Goal: Task Accomplishment & Management: Complete application form

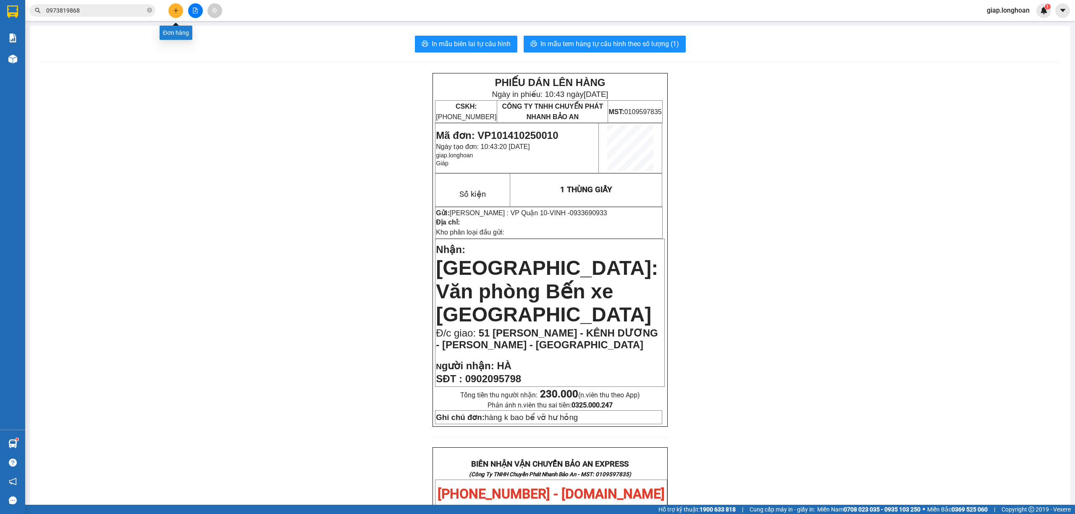
click at [178, 17] on button at bounding box center [175, 10] width 15 height 15
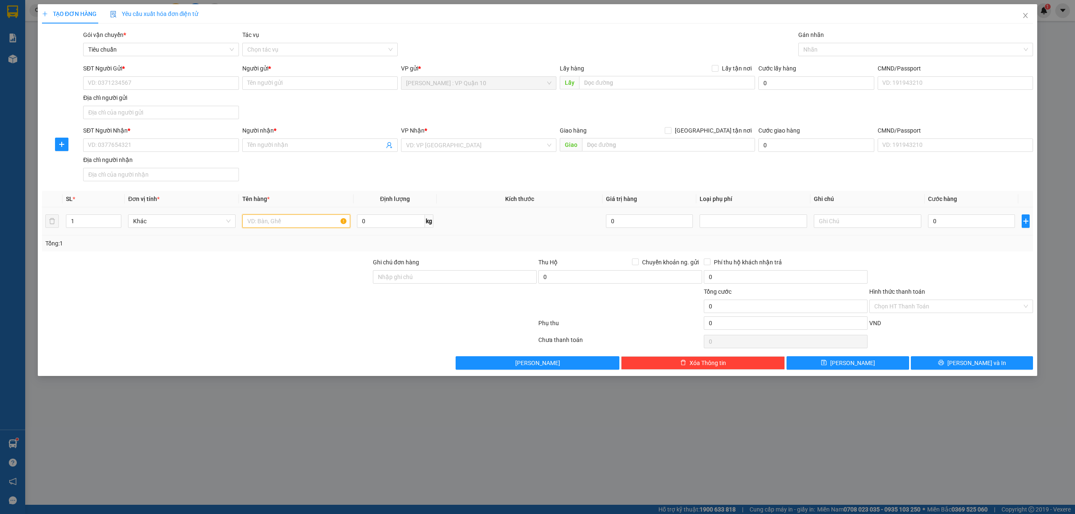
click at [252, 219] on input "text" at bounding box center [296, 221] width 108 height 13
type input "1 KIỆN BỌC ĐEN"
click at [417, 277] on input "Ghi chú đơn hàng" at bounding box center [455, 276] width 164 height 13
type input "hàng k bao bể vỡ hư hỏng"
drag, startPoint x: 830, startPoint y: 55, endPoint x: 822, endPoint y: 56, distance: 7.7
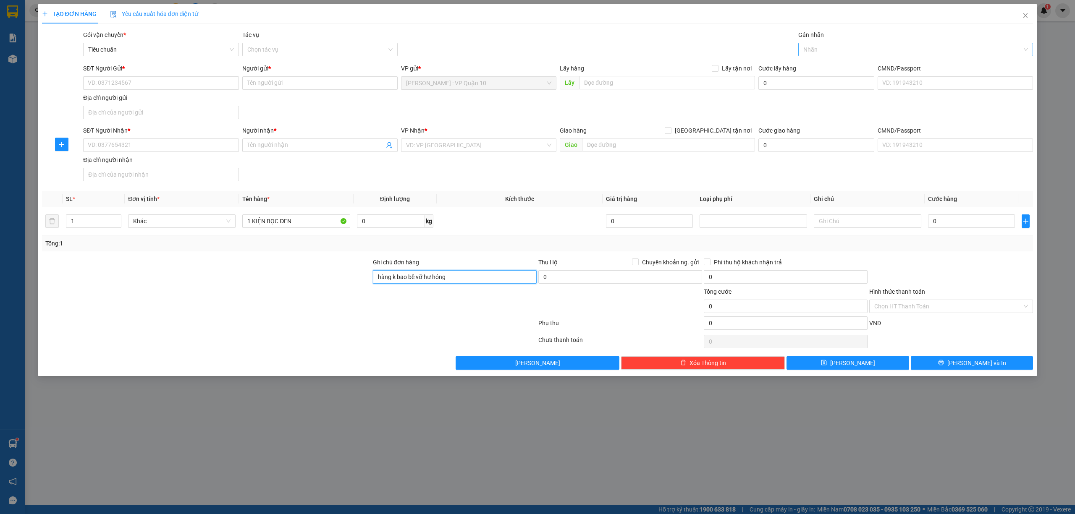
click at [829, 55] on div "Nhãn" at bounding box center [915, 49] width 235 height 13
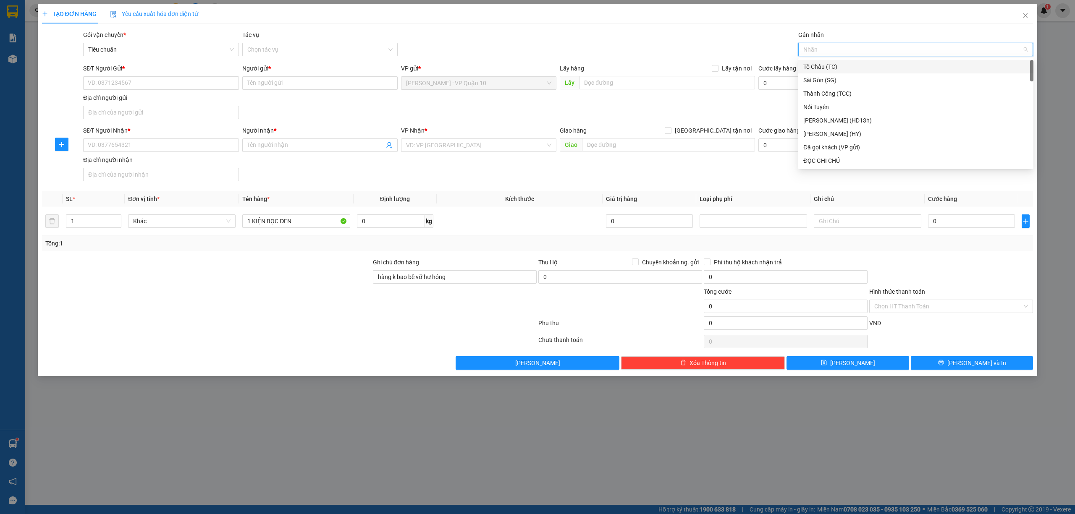
click at [825, 52] on div at bounding box center [911, 50] width 223 height 10
type input "GI"
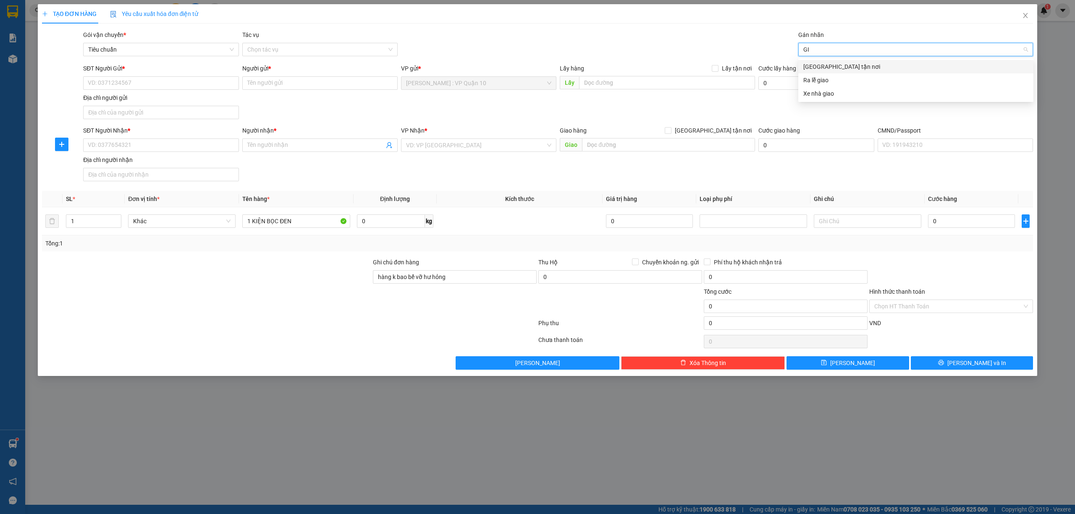
click at [839, 69] on div "[GEOGRAPHIC_DATA] tận nơi" at bounding box center [915, 66] width 225 height 9
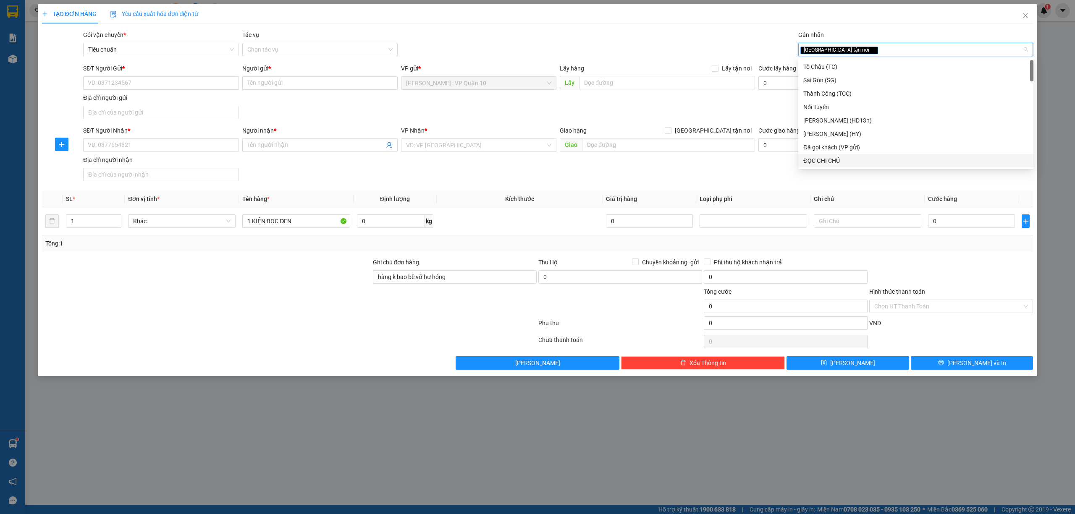
drag, startPoint x: 412, startPoint y: 358, endPoint x: 407, endPoint y: 354, distance: 6.1
click at [407, 354] on div "Transit Pickup Surcharge Ids Transit Deliver Surcharge Ids Transit Deliver Surc…" at bounding box center [538, 200] width 992 height 340
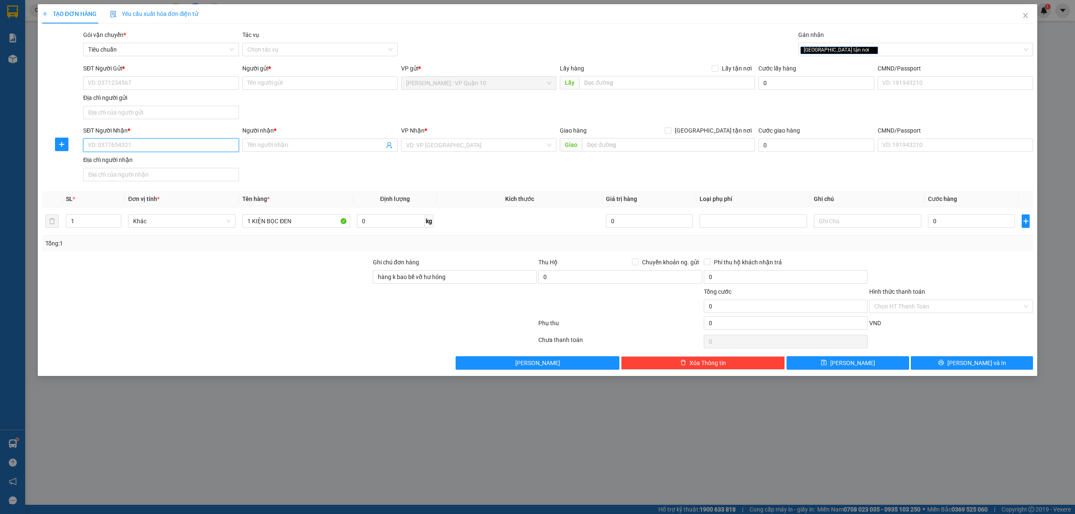
click at [118, 145] on input "SĐT Người Nhận *" at bounding box center [160, 145] width 155 height 13
type input "0913244162"
click at [111, 160] on div "0913244162 - đình trung" at bounding box center [160, 163] width 145 height 9
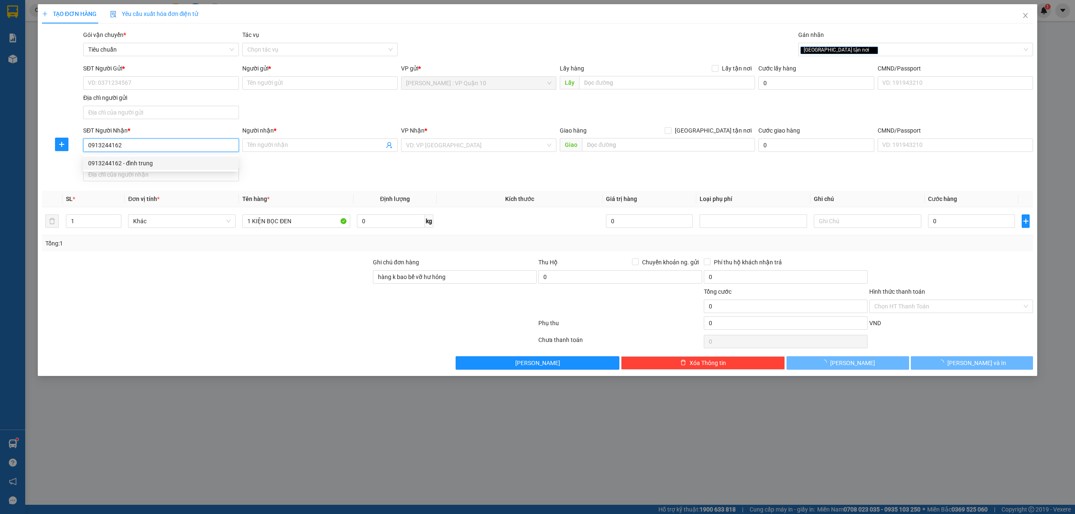
type input "đình trung"
checkbox input "true"
type input "736 nguyễn văn linh - p, niệm nghĩa - q, lê chân - hải phòng"
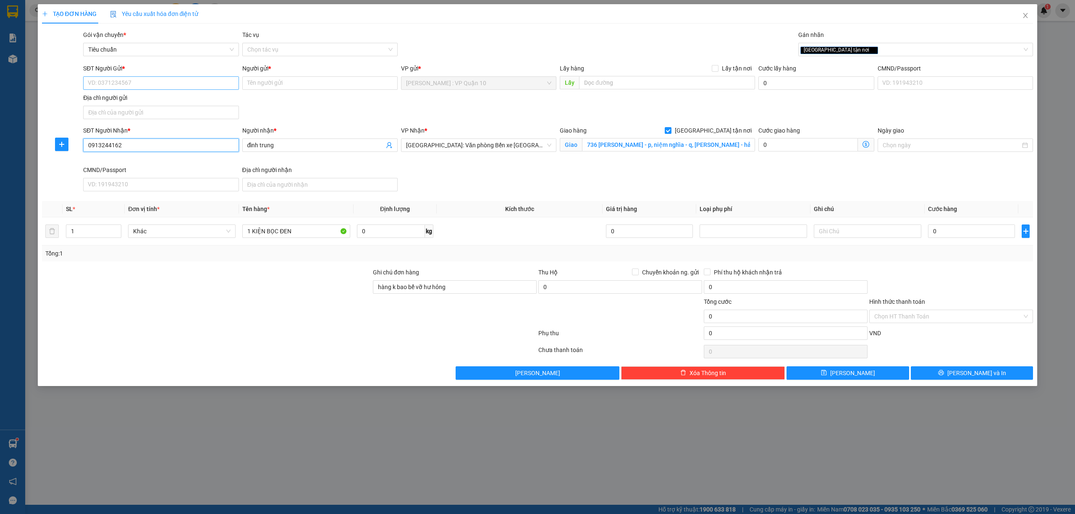
type input "0913244162"
click at [165, 79] on input "SĐT Người Gửi *" at bounding box center [160, 82] width 155 height 13
click at [121, 97] on div "0703439293 - Mr Tiến" at bounding box center [160, 100] width 145 height 9
type input "0703439293"
type input "Mr Tiến"
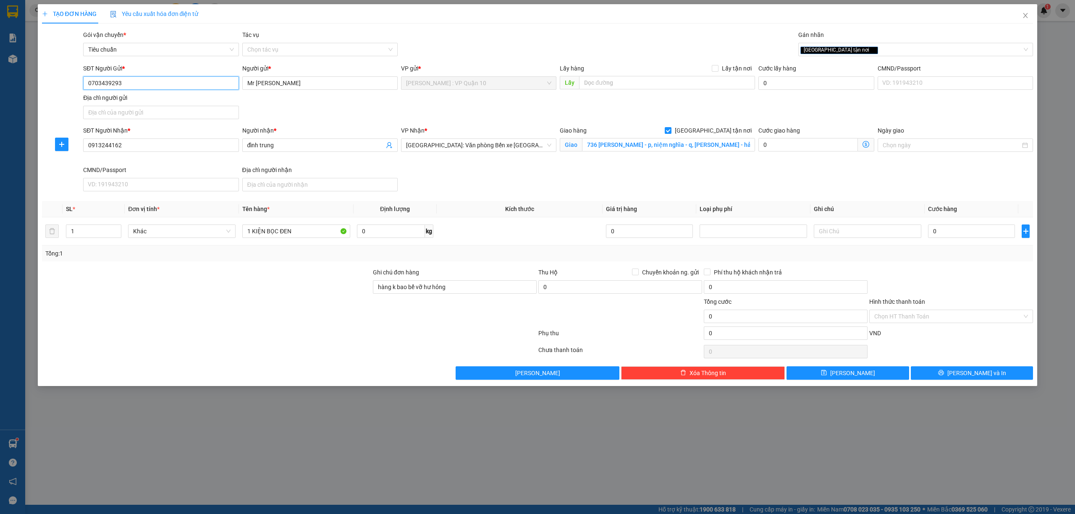
drag, startPoint x: 882, startPoint y: 44, endPoint x: 890, endPoint y: 66, distance: 23.5
click at [883, 47] on div "[GEOGRAPHIC_DATA] tận nơi" at bounding box center [911, 50] width 223 height 10
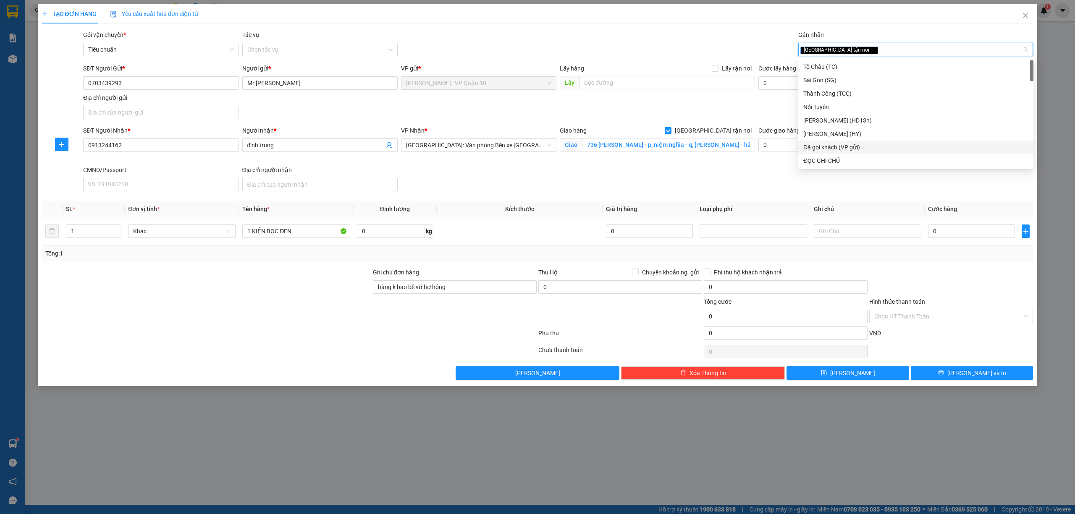
click at [879, 145] on div "Đã gọi khách (VP gửi)" at bounding box center [915, 147] width 225 height 9
drag, startPoint x: 266, startPoint y: 361, endPoint x: 269, endPoint y: 353, distance: 8.4
click at [265, 357] on div at bounding box center [289, 352] width 496 height 17
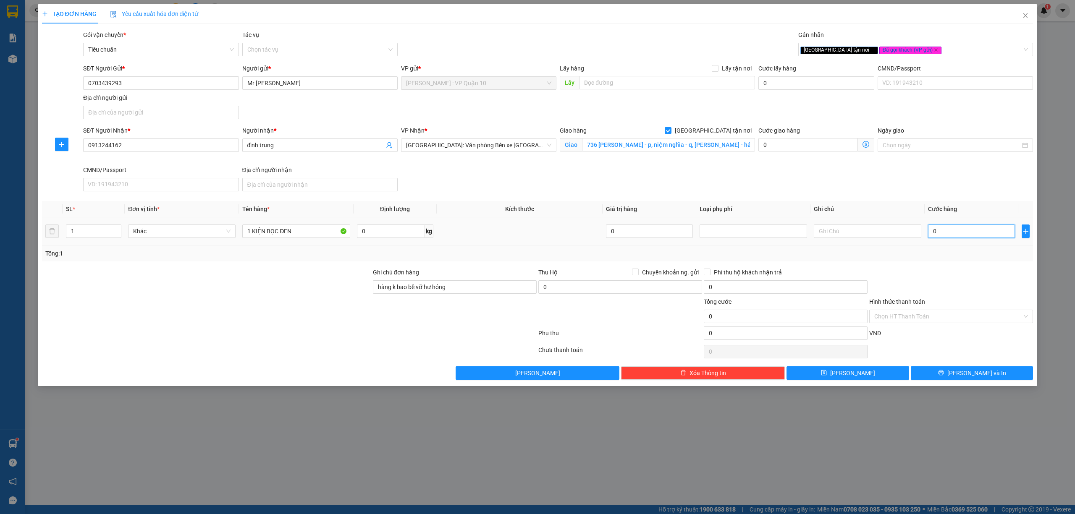
click at [960, 231] on input "0" at bounding box center [971, 231] width 87 height 13
type input "20"
type input "200"
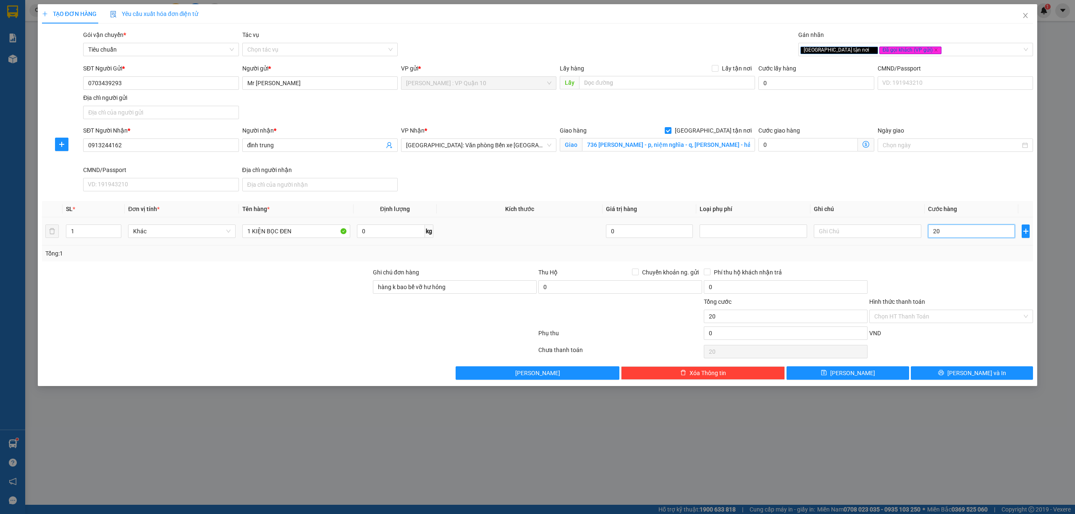
type input "200"
type input "2.000"
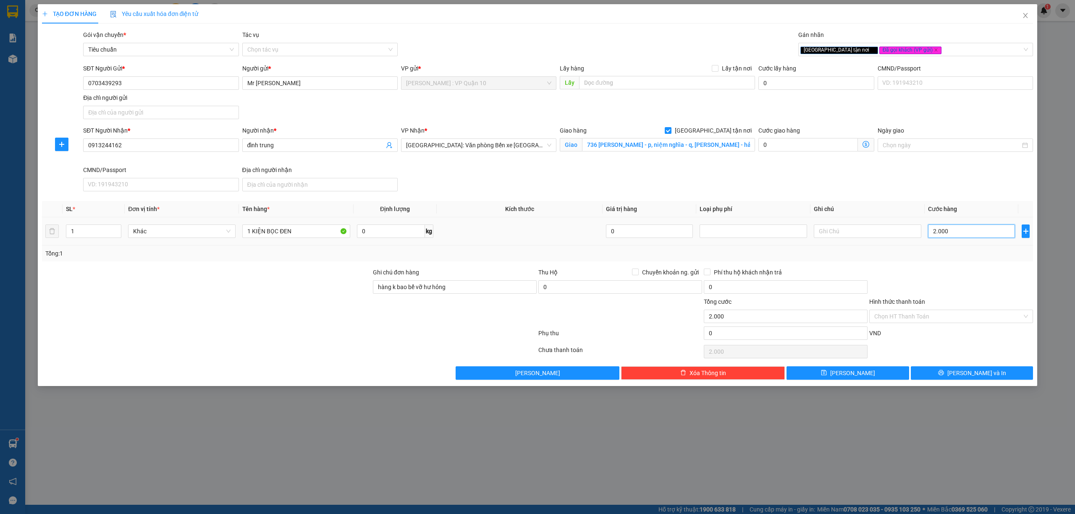
type input "20.000"
type input "200.000"
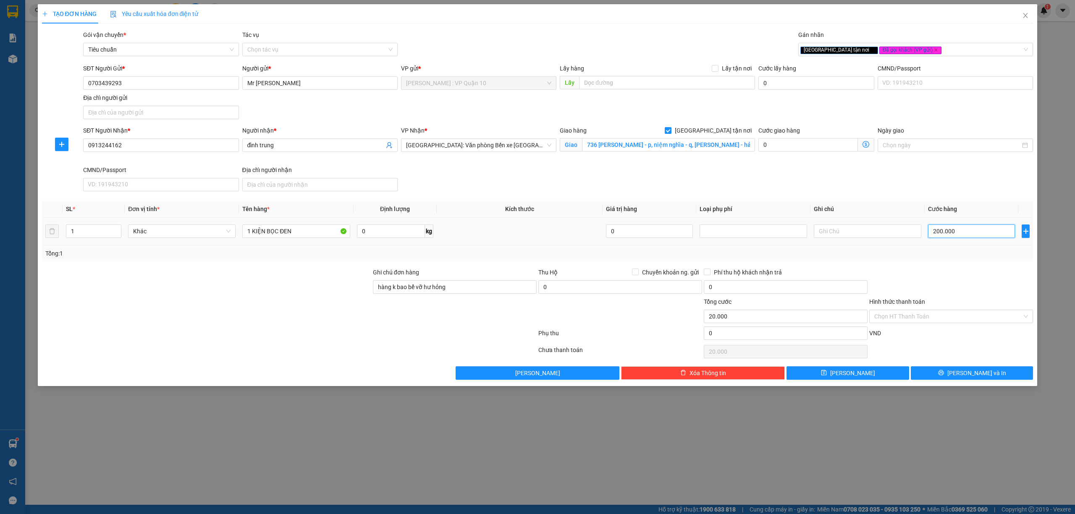
type input "200.000"
click at [921, 313] on input "Hình thức thanh toán" at bounding box center [948, 316] width 148 height 13
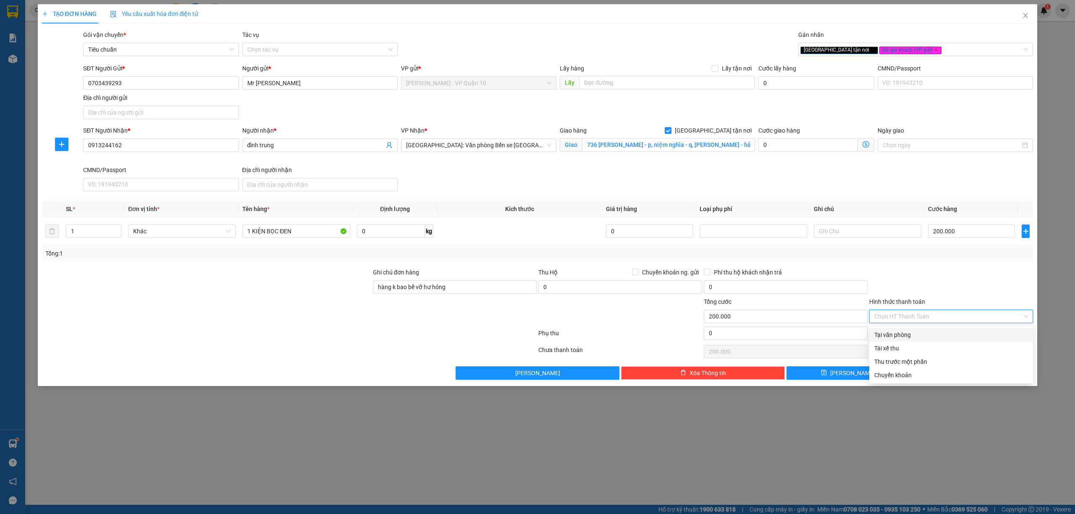
click at [911, 334] on div "Tại văn phòng" at bounding box center [951, 335] width 154 height 9
type input "0"
click at [951, 373] on button "Lưu và In" at bounding box center [972, 373] width 123 height 13
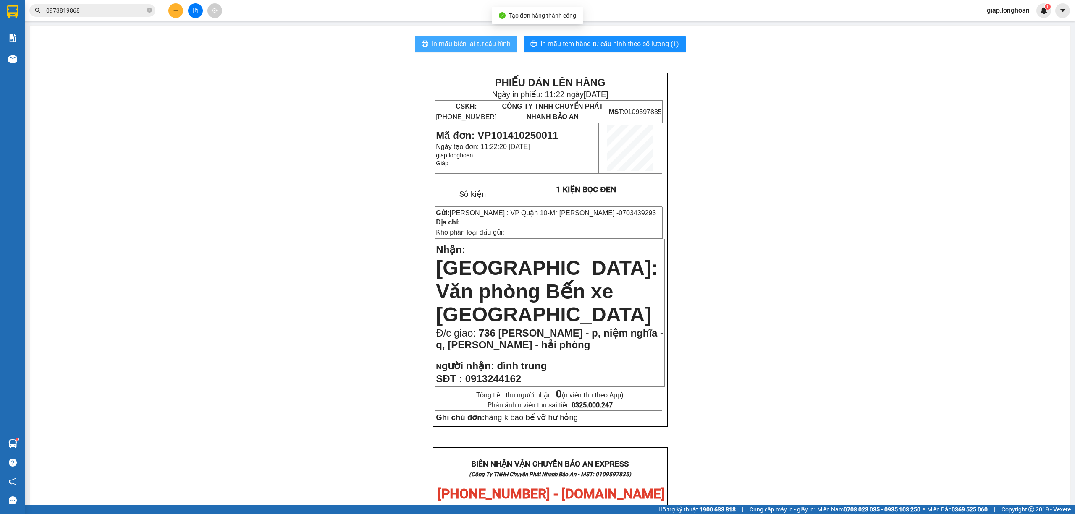
click at [479, 42] on span "In mẫu biên lai tự cấu hình" at bounding box center [471, 44] width 79 height 10
click at [559, 44] on span "In mẫu tem hàng tự cấu hình theo số lượng (1)" at bounding box center [610, 44] width 139 height 10
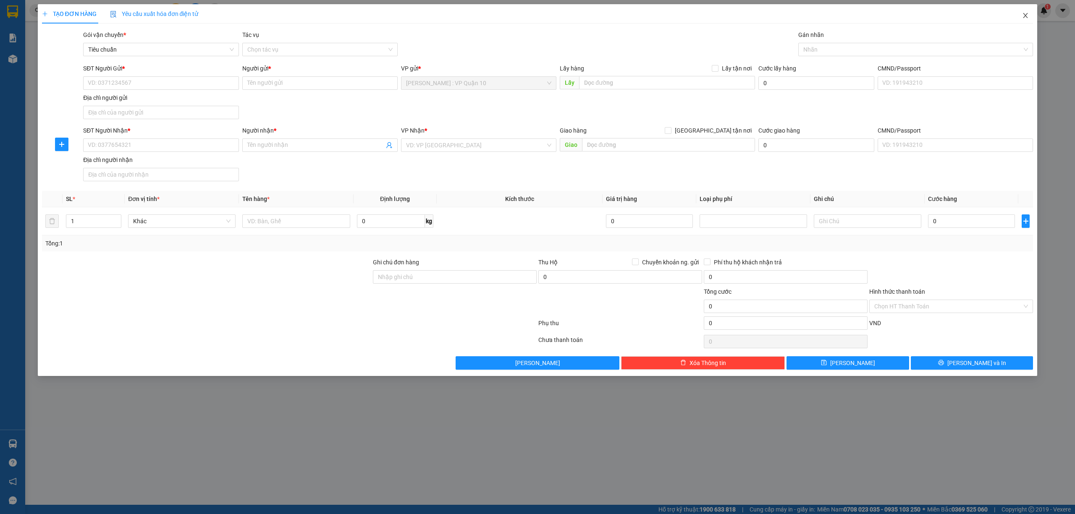
click at [1027, 14] on icon "close" at bounding box center [1026, 15] width 5 height 5
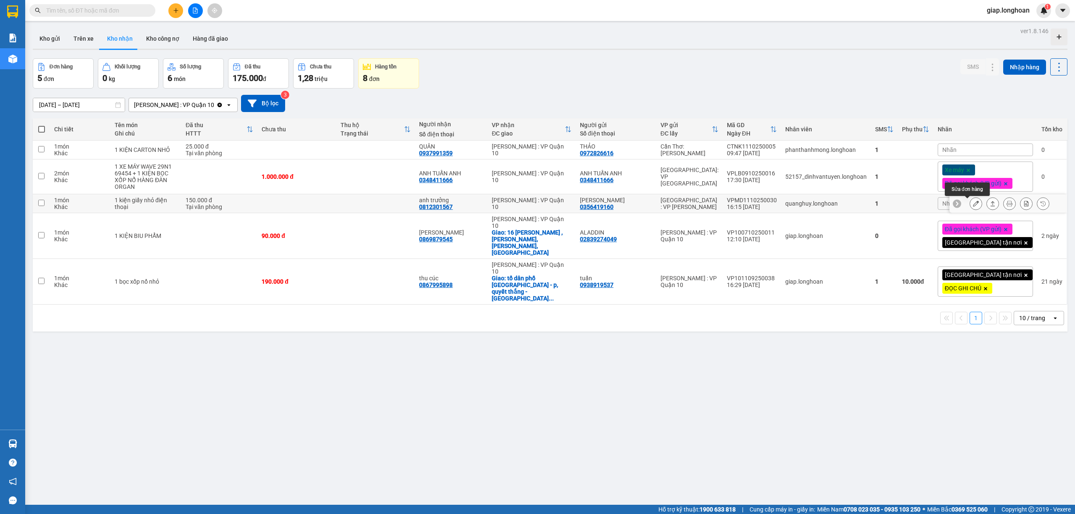
click at [973, 205] on icon at bounding box center [976, 204] width 6 height 6
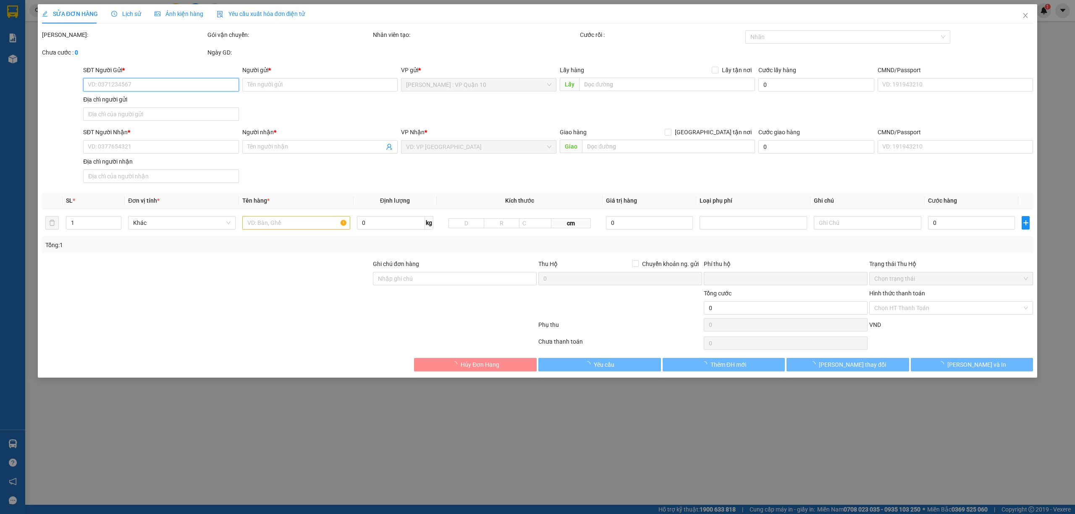
type input "0356419160"
type input "[PERSON_NAME]"
type input "0812301567"
type input "anh trưởng"
type input "hư vỡ ko đền đã báo khách gửi"
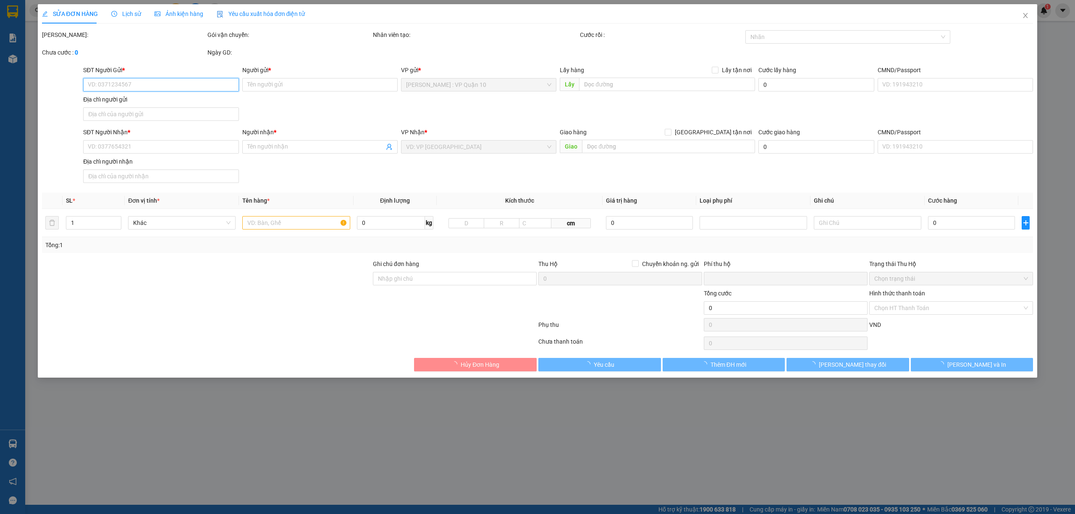
type input "0"
type input "150.000"
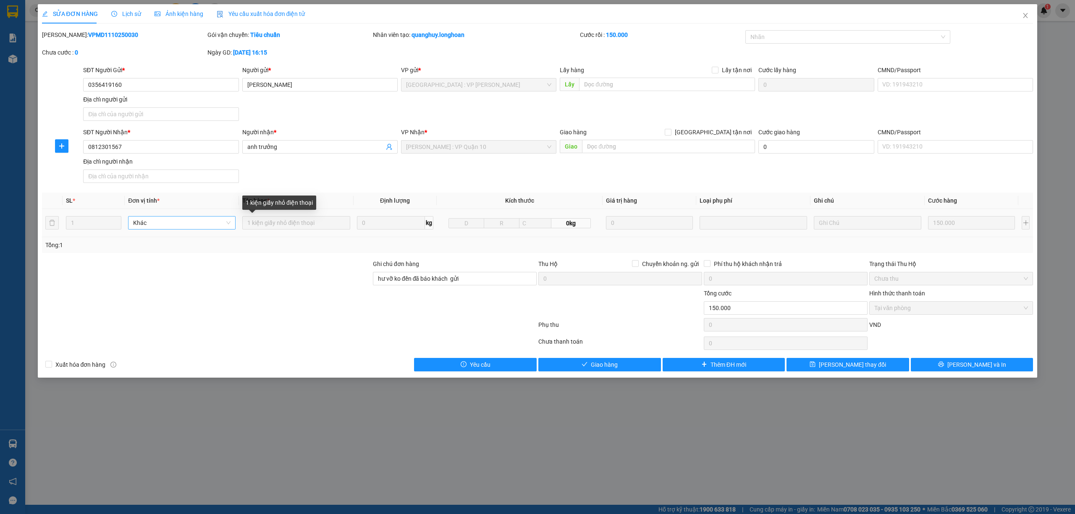
click at [225, 223] on tr "1 Khác 1 kiện giấy nhỏ điện thoại 0 kg 0kg 0 150.000" at bounding box center [538, 223] width 992 height 28
click at [281, 277] on div at bounding box center [206, 274] width 331 height 29
click at [978, 365] on span "Lưu và In" at bounding box center [976, 364] width 59 height 9
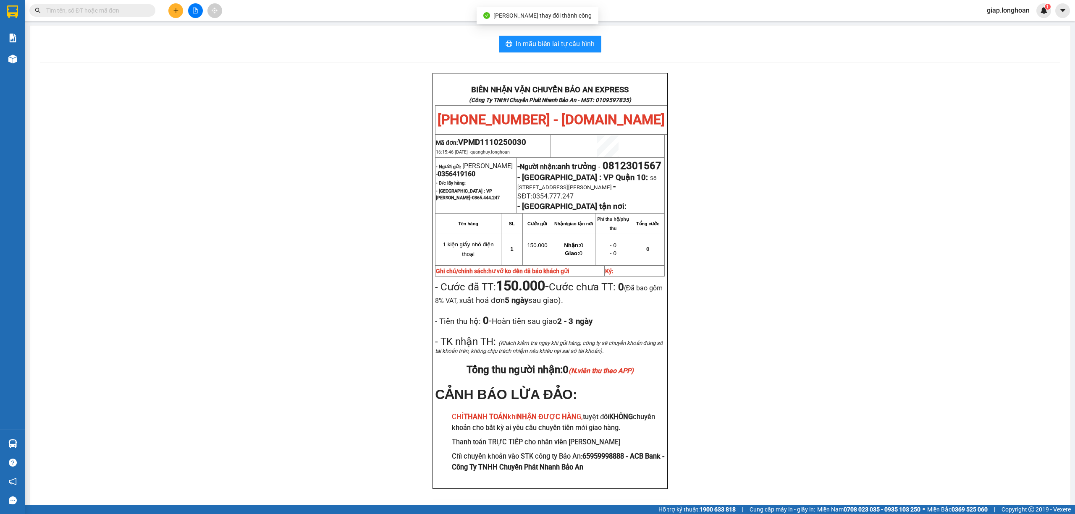
scroll to position [50, 0]
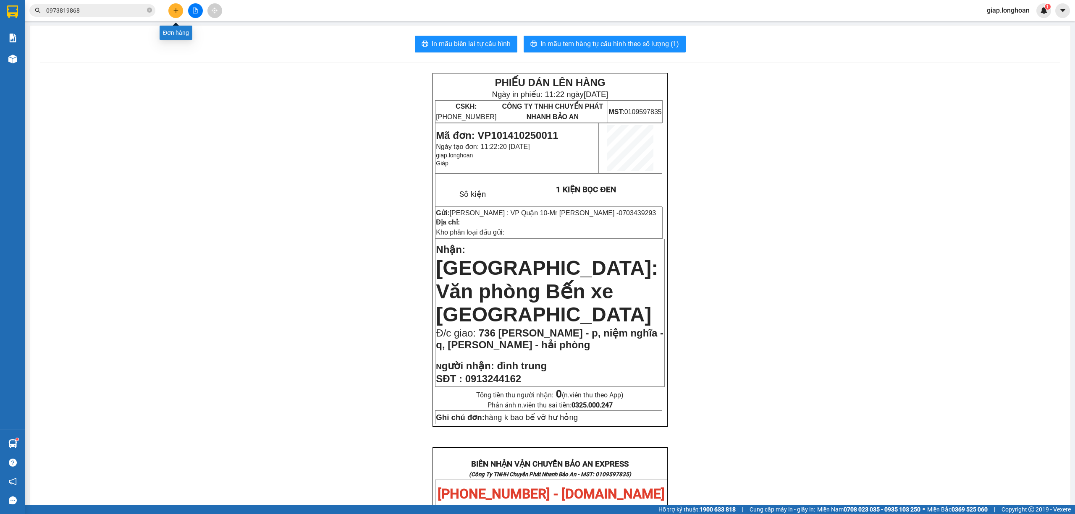
click at [175, 10] on icon "plus" at bounding box center [175, 10] width 5 height 0
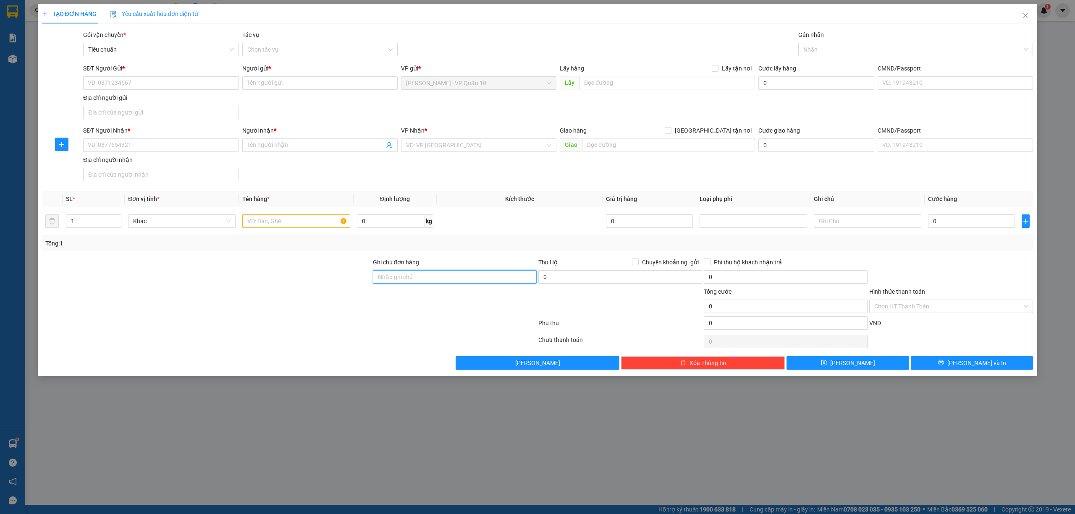
click at [400, 273] on input "Ghi chú đơn hàng" at bounding box center [455, 276] width 164 height 13
type input "hàng k bao bể vỡ hư hỏng"
drag, startPoint x: 242, startPoint y: 219, endPoint x: 254, endPoint y: 224, distance: 12.2
click at [242, 220] on input "text" at bounding box center [296, 221] width 108 height 13
type input "1 KIỆN GIẤY NHỎ"
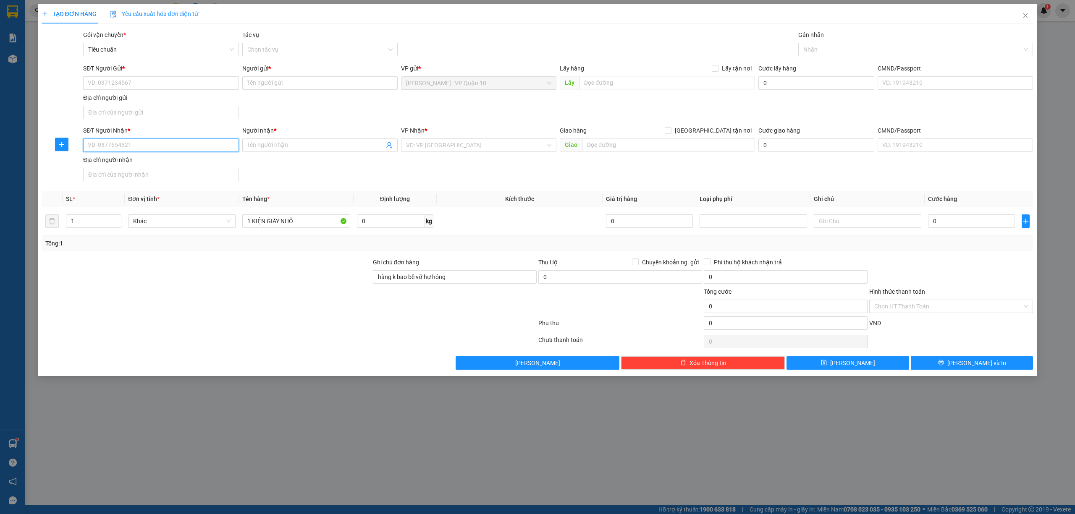
click at [165, 145] on input "SĐT Người Nhận *" at bounding box center [160, 145] width 155 height 13
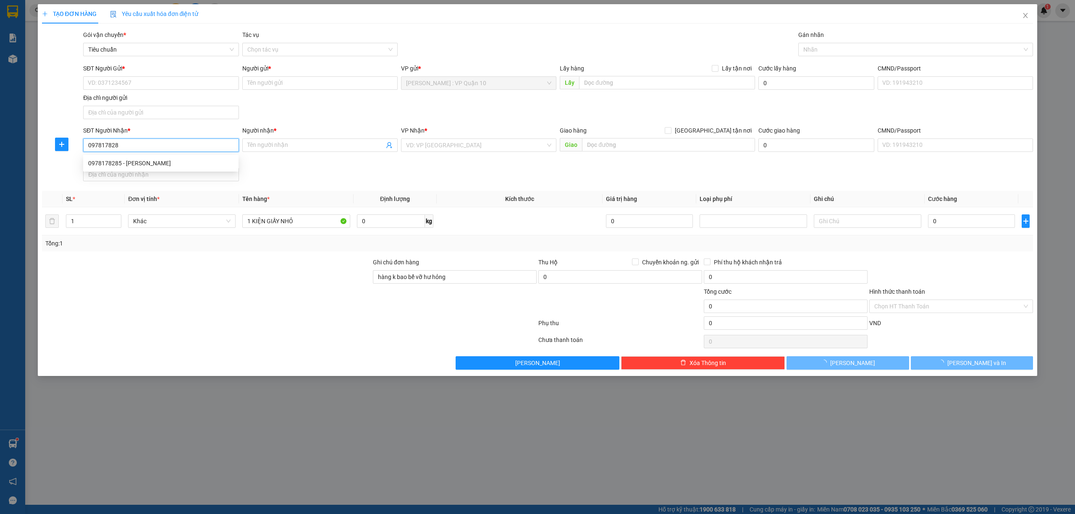
type input "0978178285"
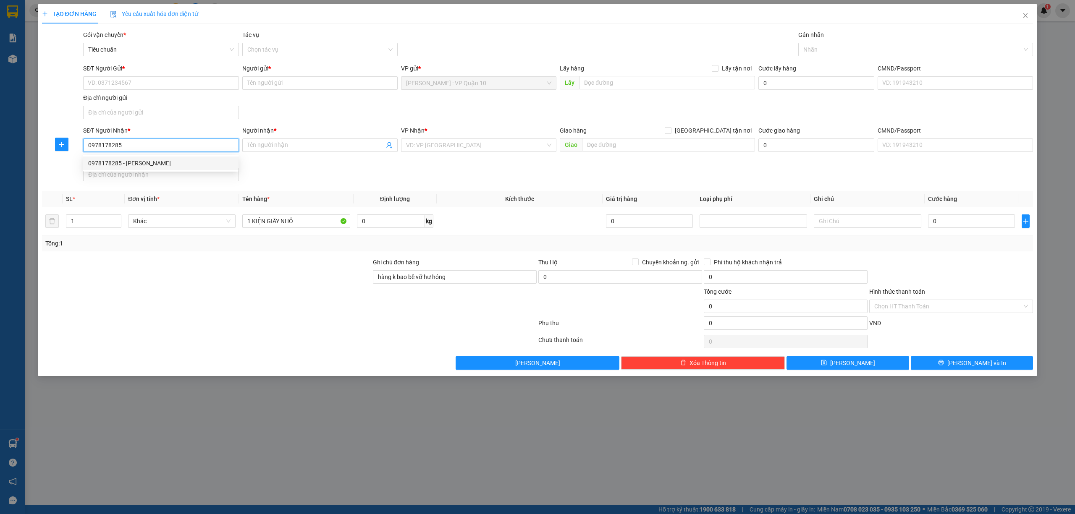
click at [104, 162] on div "0978178285 - thanh luân" at bounding box center [160, 163] width 145 height 9
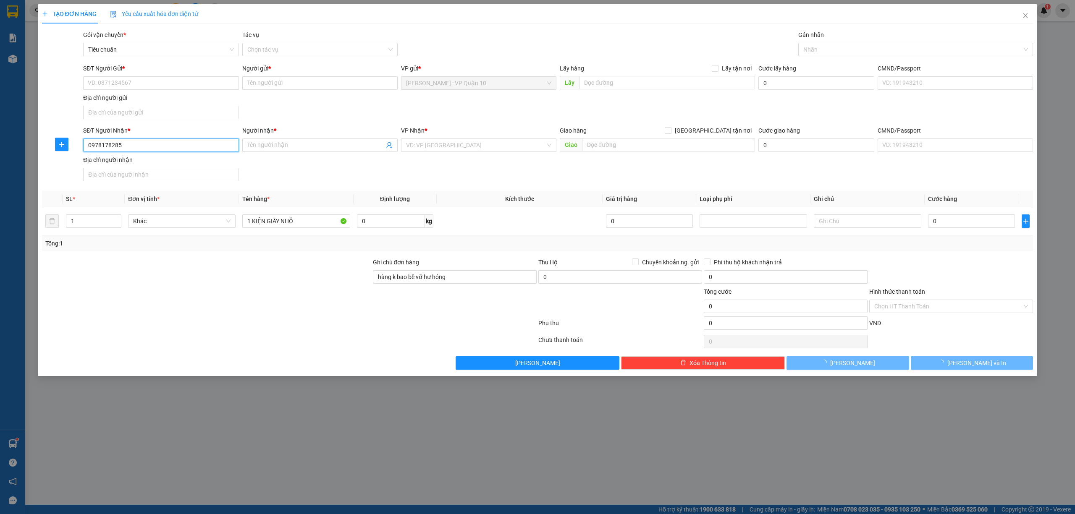
type input "thanh luân"
checkbox input "true"
type input "bảo trang mobile - tân phúc - hồng kỳ - sóc sơn - hà nội"
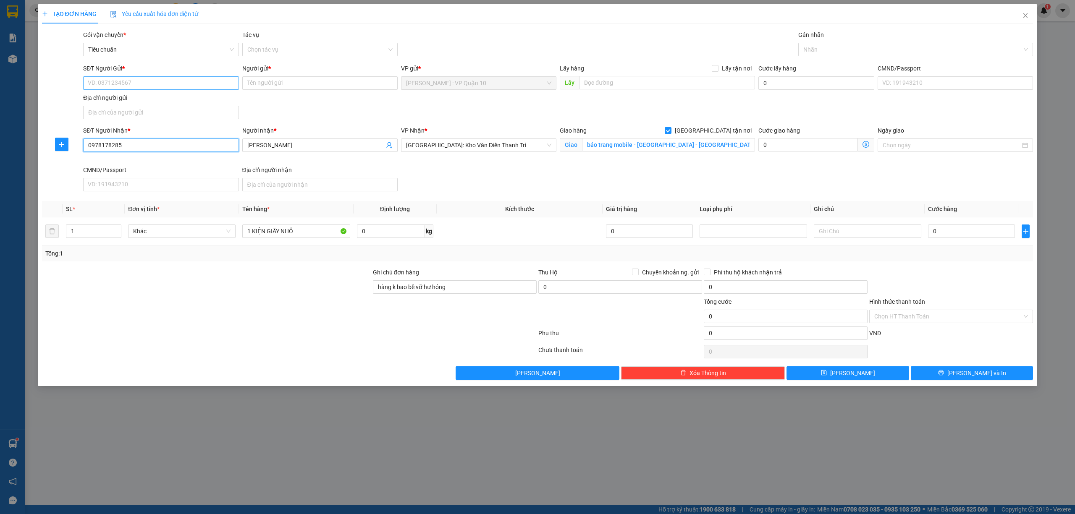
type input "0978178285"
click at [149, 77] on input "SĐT Người Gửi *" at bounding box center [160, 82] width 155 height 13
click at [108, 110] on div "0768012828 - duy" at bounding box center [160, 113] width 145 height 9
type input "0768012828"
type input "duy"
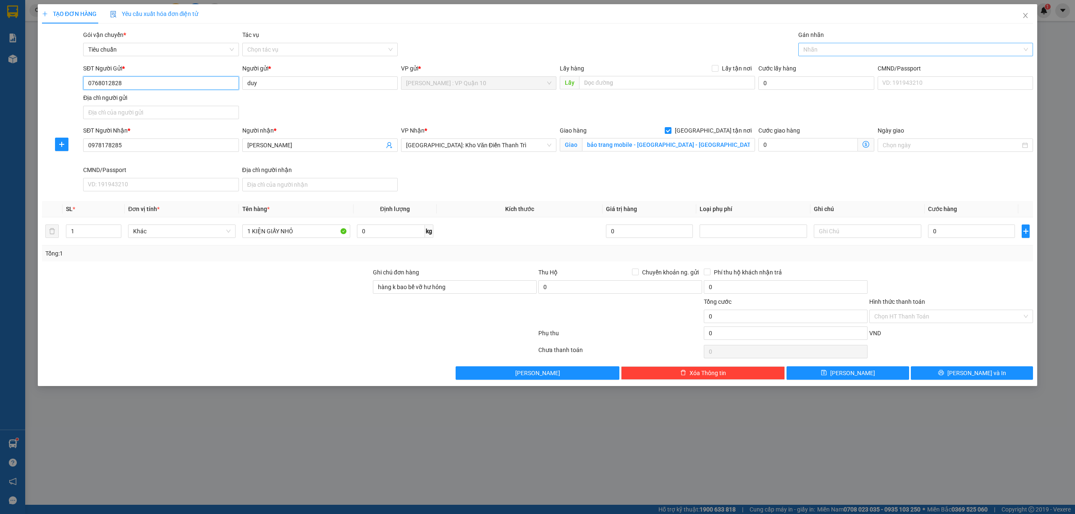
click at [823, 48] on div at bounding box center [911, 50] width 223 height 10
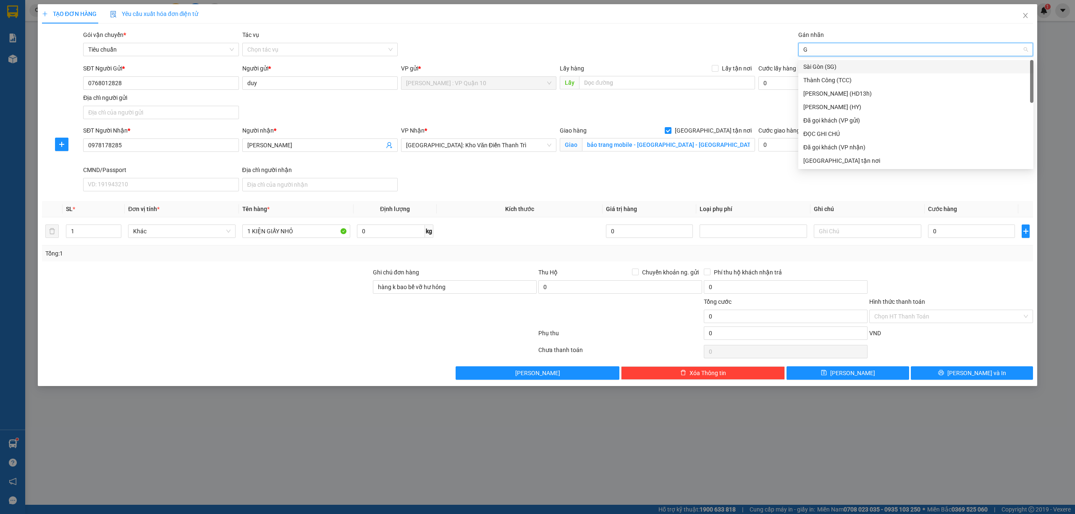
type input "GI"
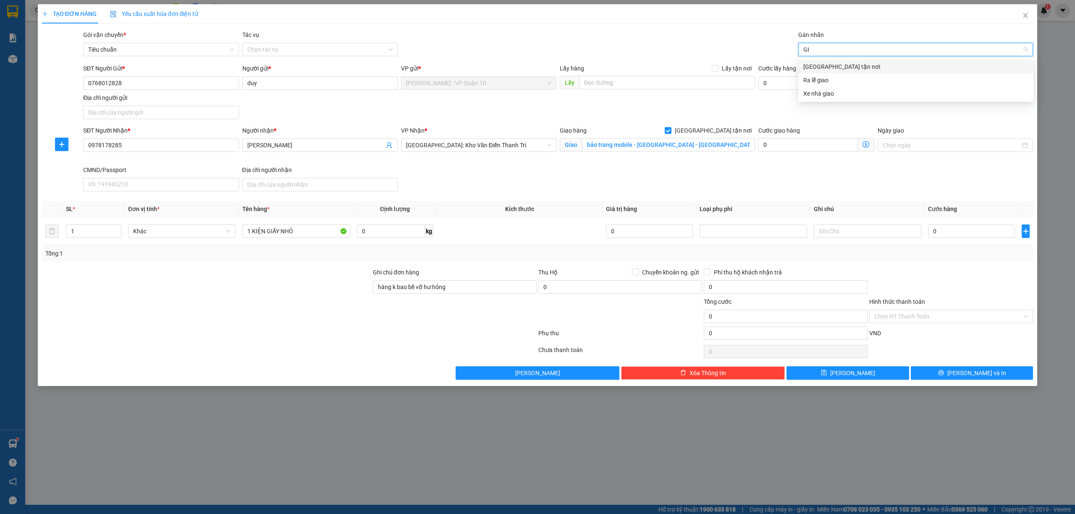
click at [821, 63] on div "[GEOGRAPHIC_DATA] tận nơi" at bounding box center [915, 66] width 225 height 9
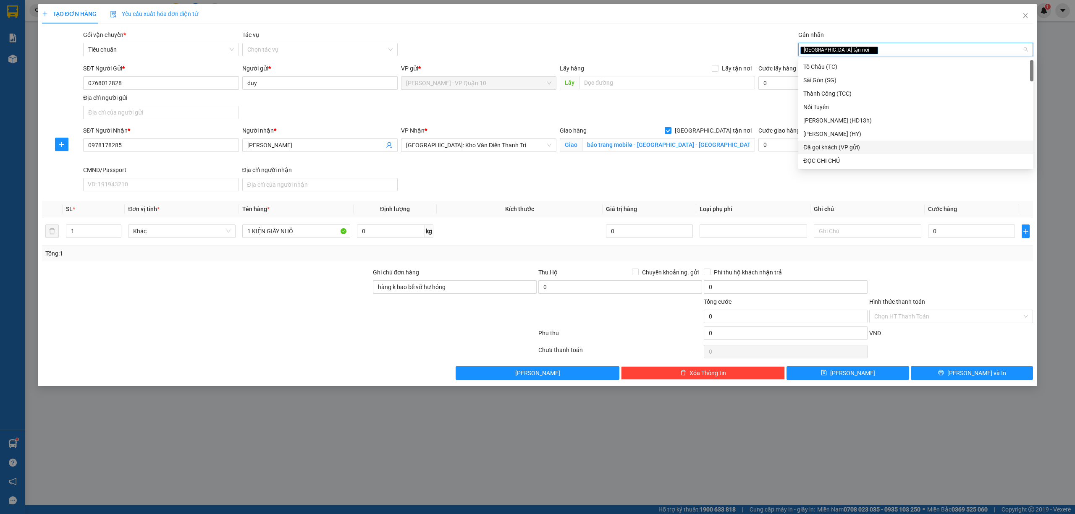
click at [863, 146] on div "Đã gọi khách (VP gửi)" at bounding box center [915, 147] width 225 height 9
click at [315, 306] on div at bounding box center [206, 311] width 331 height 29
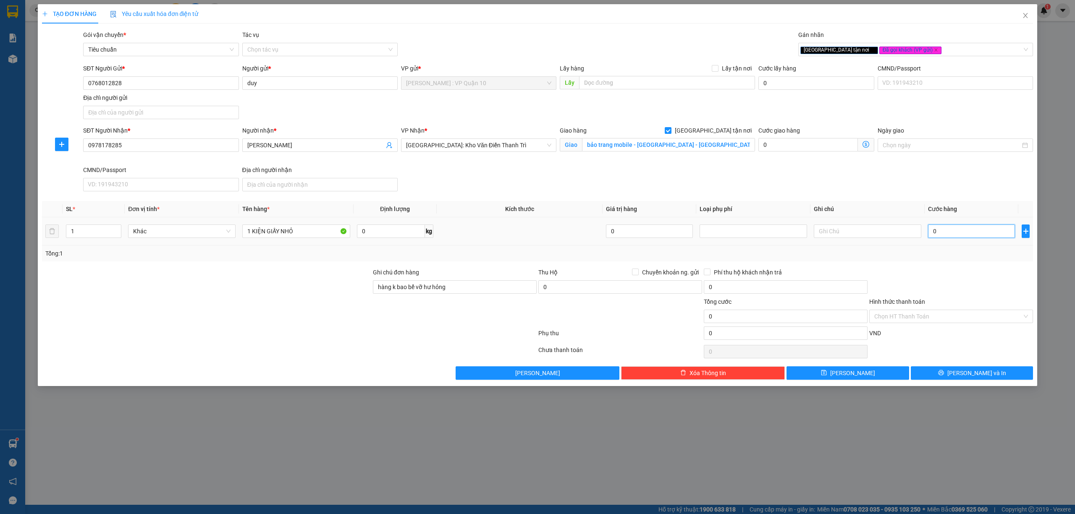
click at [956, 227] on input "0" at bounding box center [971, 231] width 87 height 13
type input "10"
type input "150"
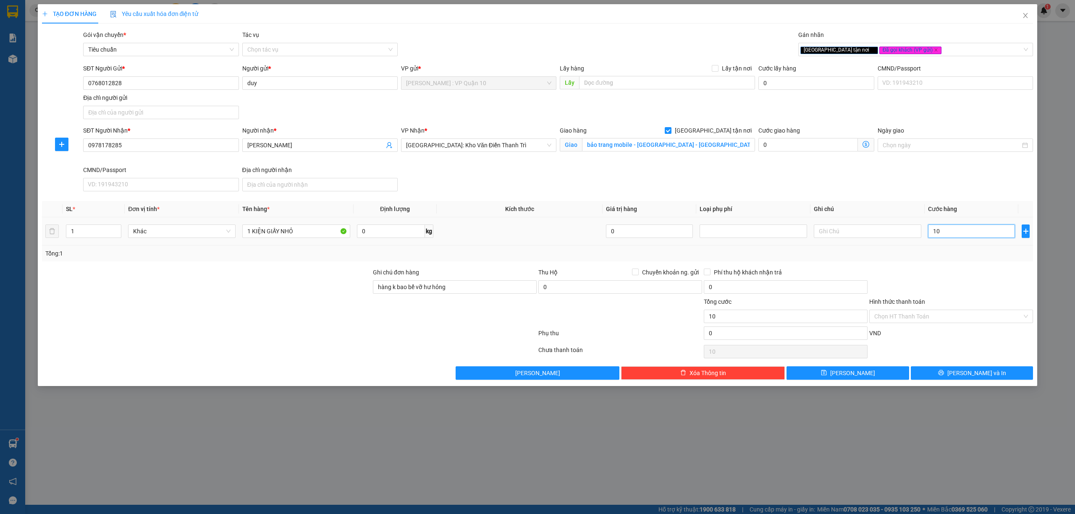
type input "150"
type input "1.500"
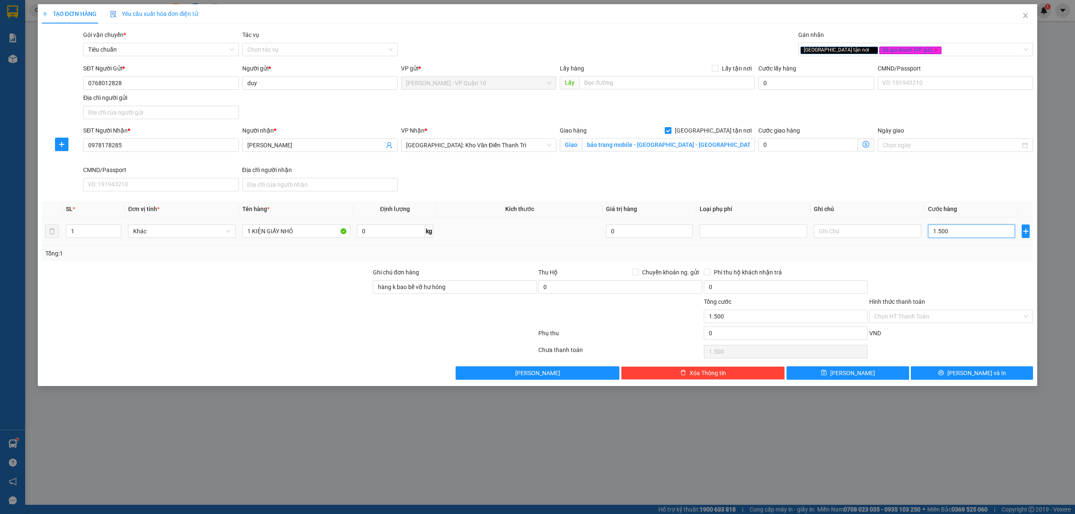
type input "15.000"
type input "150.000"
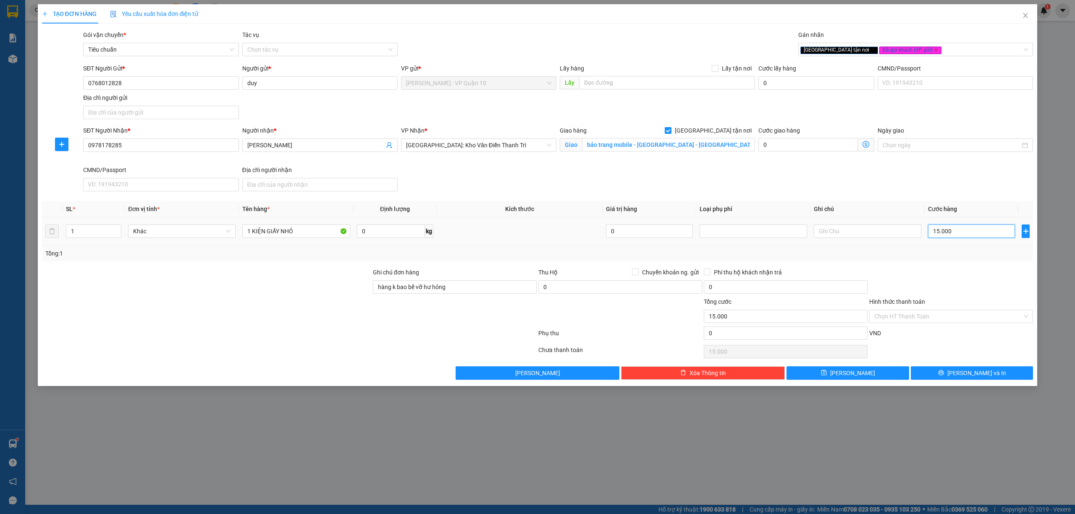
type input "150.000"
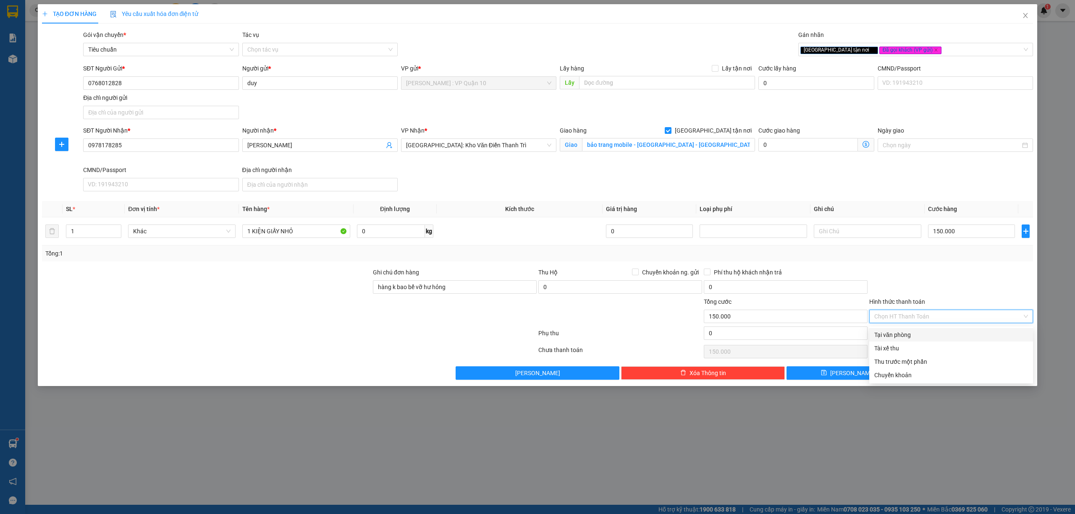
click at [923, 316] on input "Hình thức thanh toán" at bounding box center [948, 316] width 148 height 13
click at [904, 335] on div "Tại văn phòng" at bounding box center [951, 335] width 154 height 9
type input "0"
click at [967, 373] on span "Lưu và In" at bounding box center [976, 373] width 59 height 9
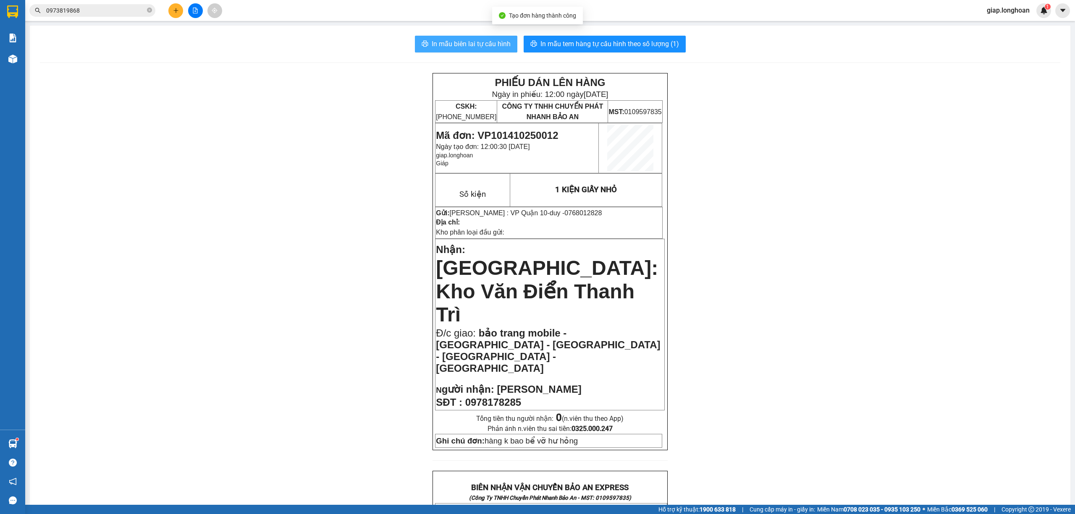
click at [469, 42] on span "In mẫu biên lai tự cấu hình" at bounding box center [471, 44] width 79 height 10
click at [612, 44] on span "In mẫu tem hàng tự cấu hình theo số lượng (1)" at bounding box center [610, 44] width 139 height 10
click at [173, 12] on button at bounding box center [175, 10] width 15 height 15
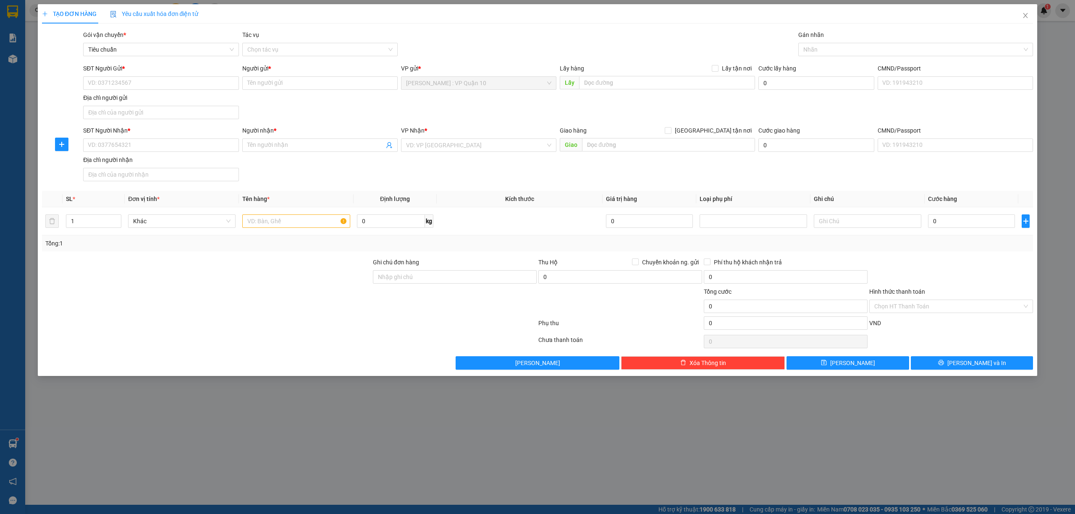
click at [273, 330] on div at bounding box center [289, 325] width 496 height 17
click at [272, 226] on input "text" at bounding box center [296, 221] width 108 height 13
click at [251, 331] on div at bounding box center [289, 325] width 496 height 17
click at [302, 222] on input "1 THÙNG XỐP" at bounding box center [296, 221] width 108 height 13
drag, startPoint x: 417, startPoint y: 277, endPoint x: 426, endPoint y: 268, distance: 12.8
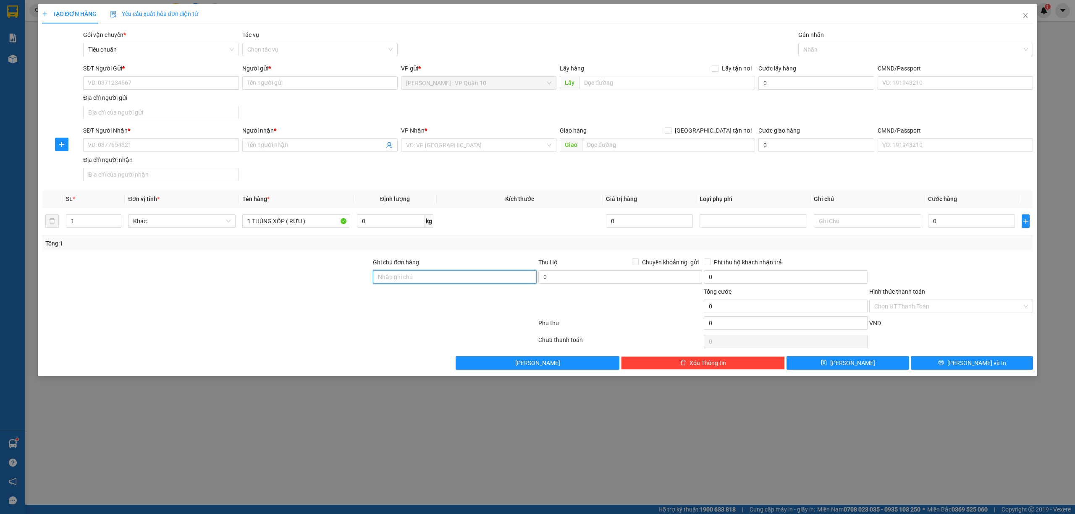
click at [417, 276] on input "Ghi chú đơn hàng" at bounding box center [455, 276] width 164 height 13
click at [311, 224] on input "1 THÙNG XỐP ( RỰU )" at bounding box center [296, 221] width 108 height 13
type input "1 THÙNG XỐP ( RƯỢU )"
click at [286, 255] on div "Transit Pickup Surcharge Ids Transit Deliver Surcharge Ids Transit Deliver Surc…" at bounding box center [538, 200] width 992 height 340
click at [423, 270] on div "Ghi chú đơn hàng" at bounding box center [455, 264] width 164 height 13
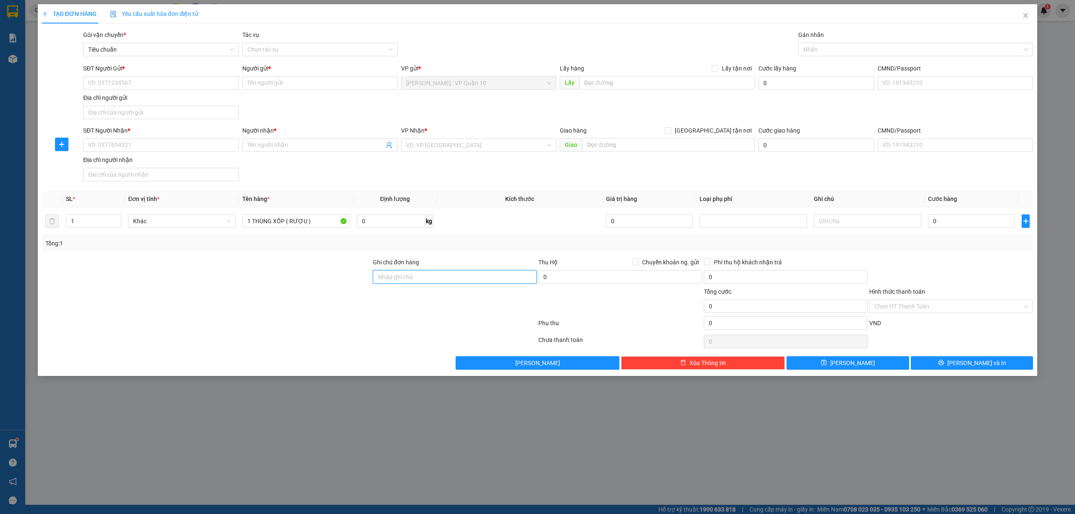
click at [456, 284] on input "Ghi chú đơn hàng" at bounding box center [455, 276] width 164 height 13
type input "hàng k bao bể vỡ hư hỏng"
click at [432, 143] on input "search" at bounding box center [475, 145] width 139 height 13
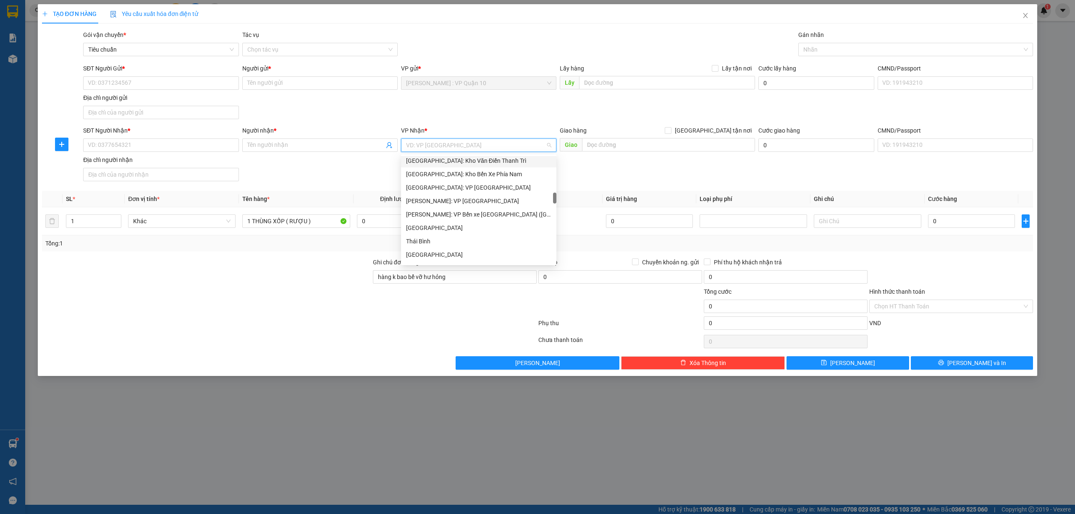
click at [462, 158] on div "Hà Nội: Kho Văn Điển Thanh Trì" at bounding box center [478, 160] width 145 height 9
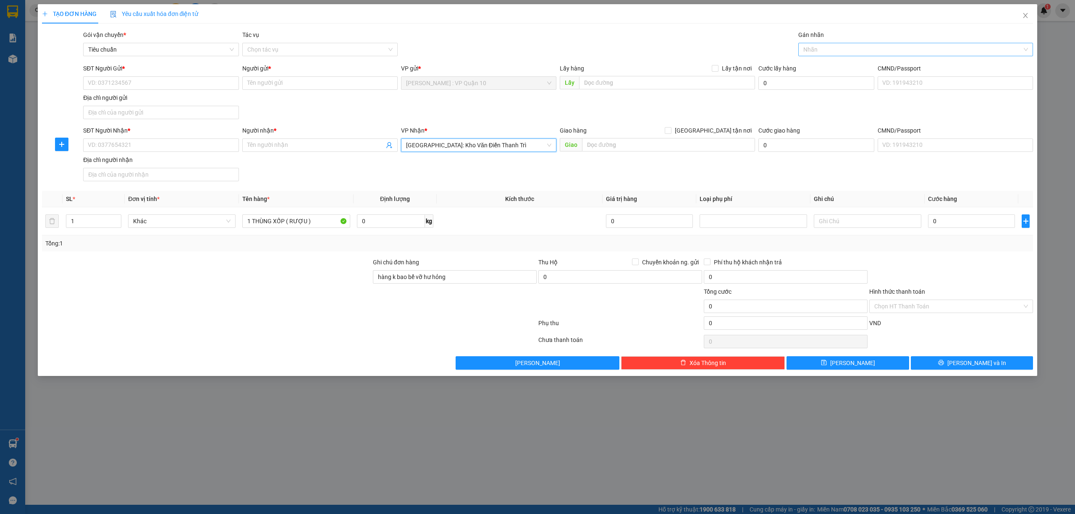
click at [820, 49] on div at bounding box center [911, 50] width 223 height 10
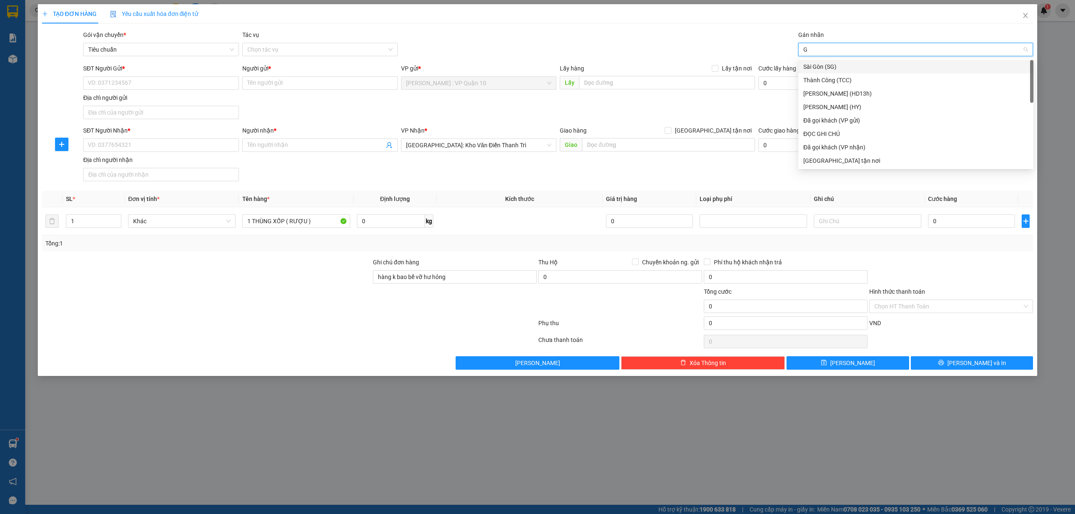
type input "GI"
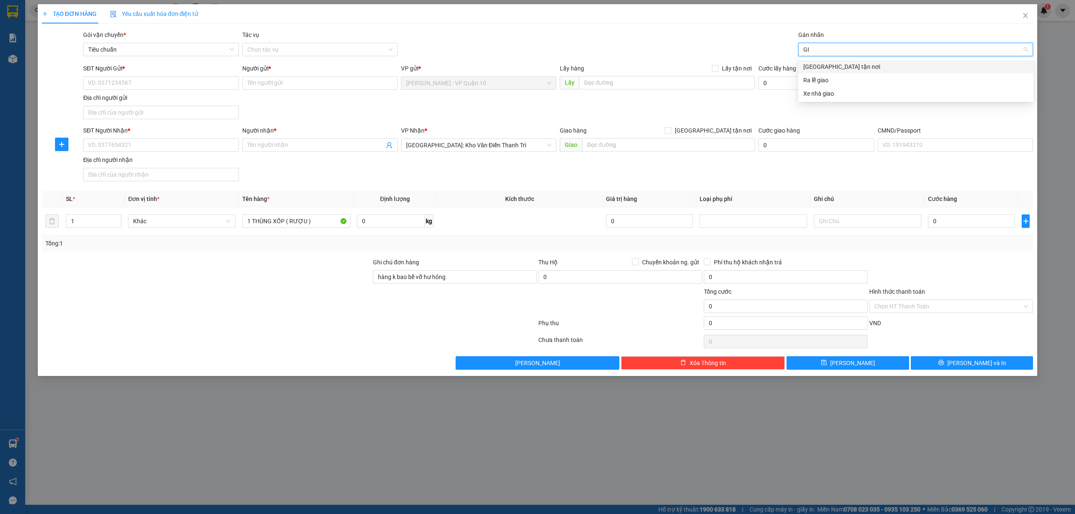
click at [815, 64] on div "[GEOGRAPHIC_DATA] tận nơi" at bounding box center [915, 66] width 225 height 9
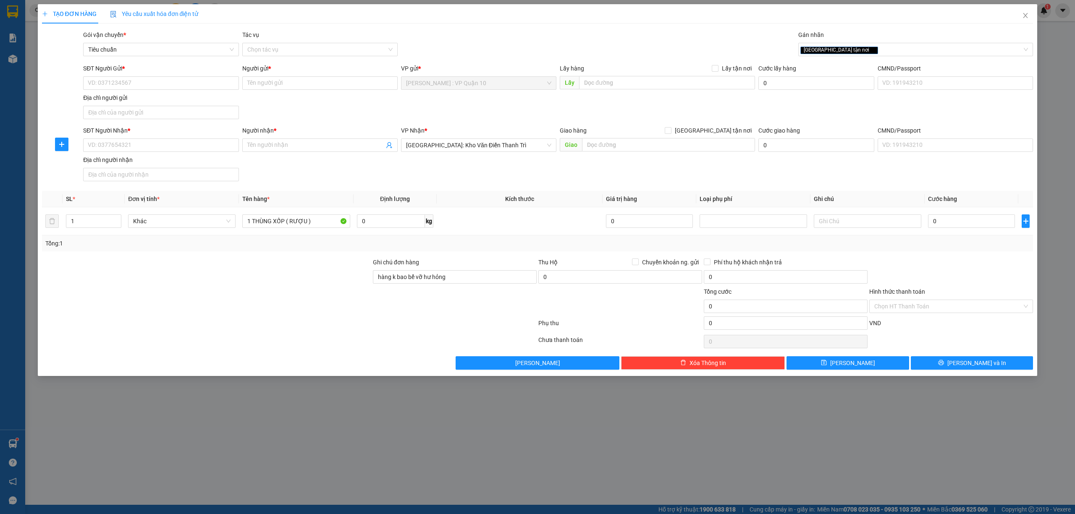
click at [502, 173] on div "SĐT Người Nhận * VD: 0377654321 Người nhận * Tên người nhận VP Nhận * Hà Nội: K…" at bounding box center [557, 155] width 953 height 59
click at [118, 144] on input "SĐT Người Nhận *" at bounding box center [160, 145] width 155 height 13
type input "0913033575"
click at [276, 146] on input "Người nhận *" at bounding box center [315, 145] width 137 height 9
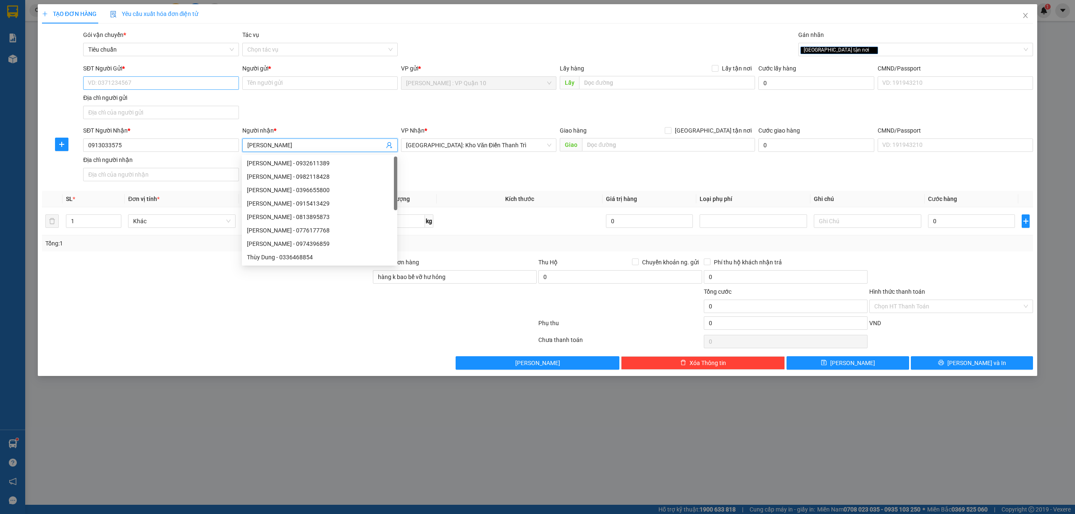
type input "TRỌNG VĂN"
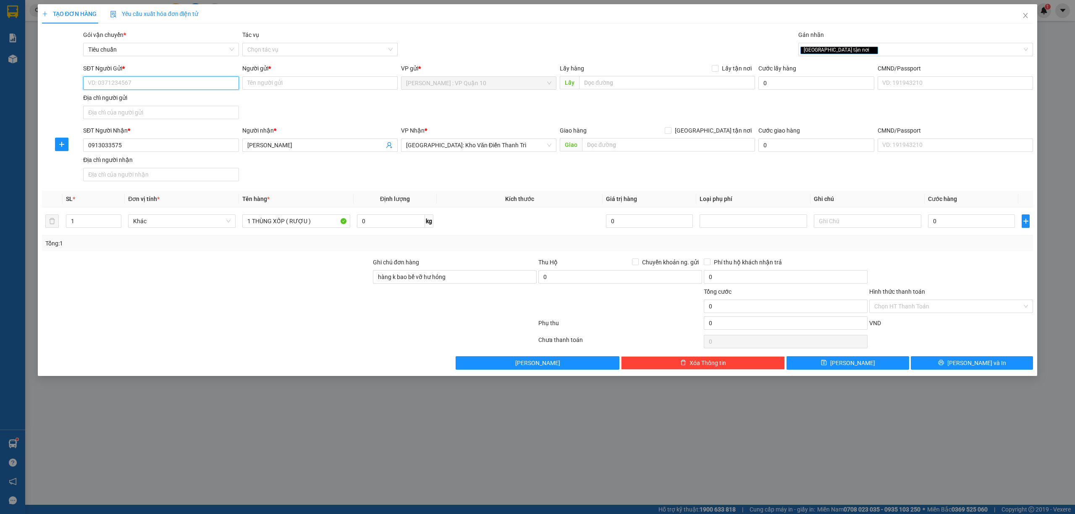
click at [160, 81] on input "SĐT Người Gửi *" at bounding box center [160, 82] width 155 height 13
type input "0913031579"
click at [262, 83] on input "Người gửi *" at bounding box center [319, 82] width 155 height 13
type input "VŨ HUYỀN"
click at [617, 148] on input "text" at bounding box center [668, 144] width 173 height 13
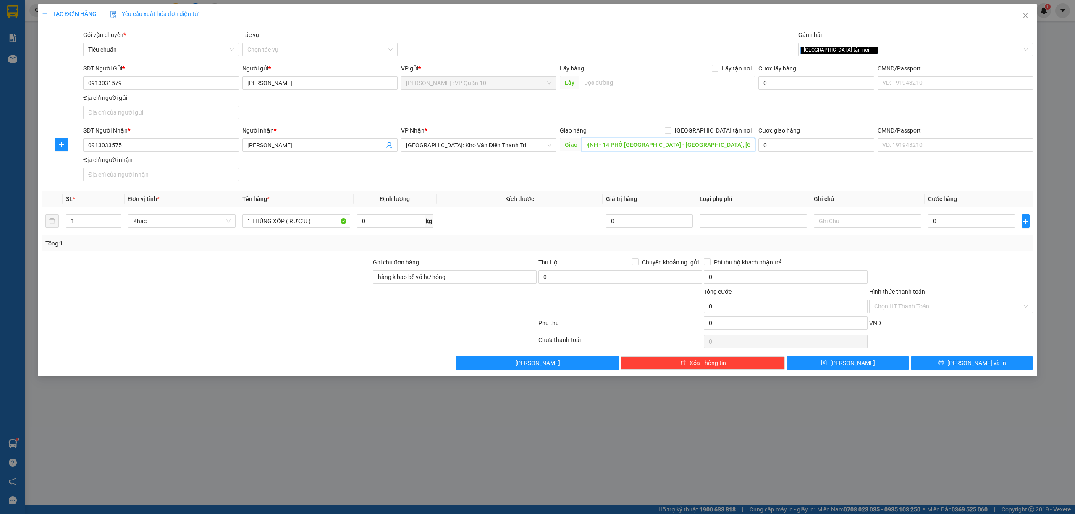
scroll to position [0, 19]
type input "NAM ĐỊNH - 14 PHỐ BẮC NINH - P, TRẦN HƯNG ĐẠO - NAM ĐỊNH"
click at [671, 130] on input "[GEOGRAPHIC_DATA] tận nơi" at bounding box center [668, 130] width 6 height 6
checkbox input "true"
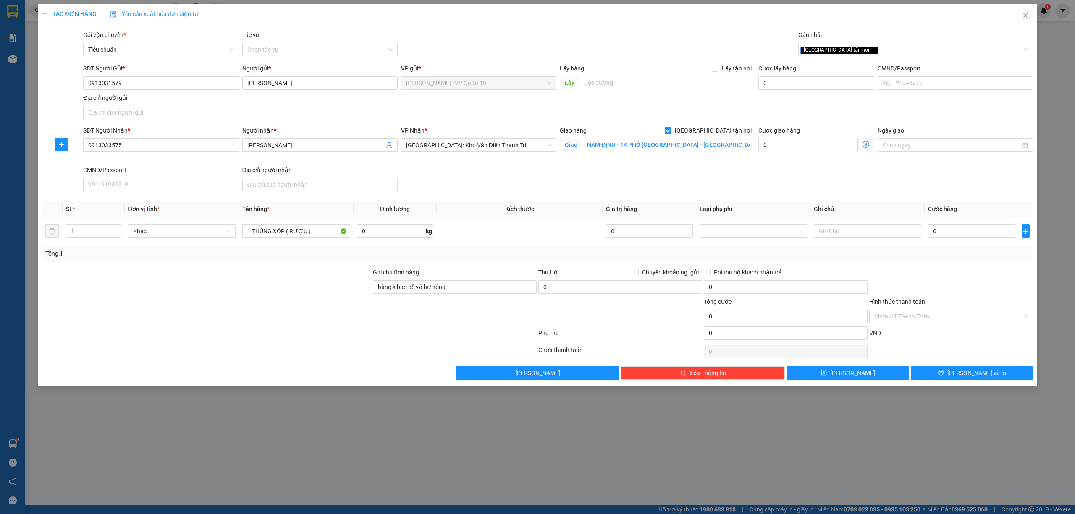
click at [956, 274] on div at bounding box center [951, 282] width 165 height 29
click at [953, 231] on input "0" at bounding box center [971, 231] width 87 height 13
type input "20"
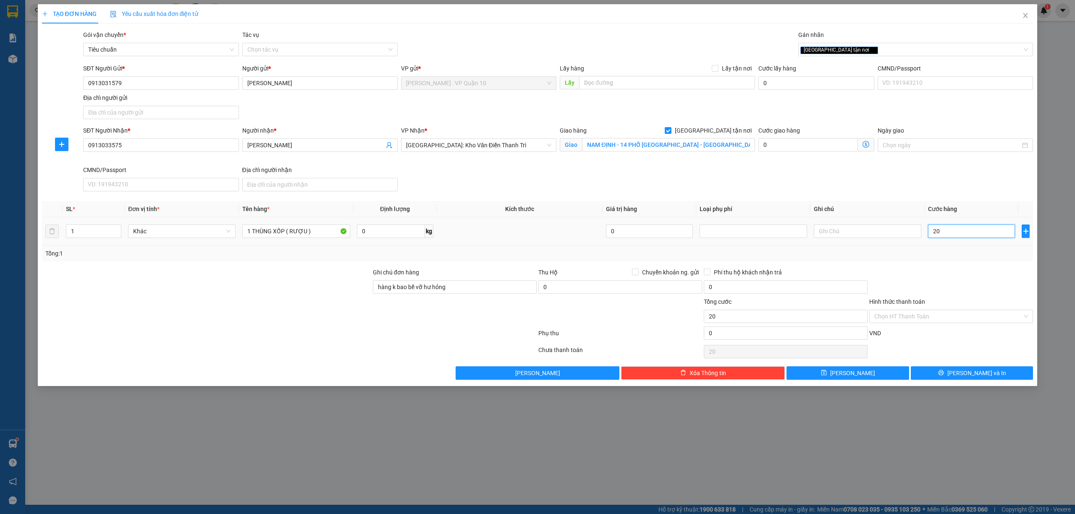
type input "200"
type input "2.000"
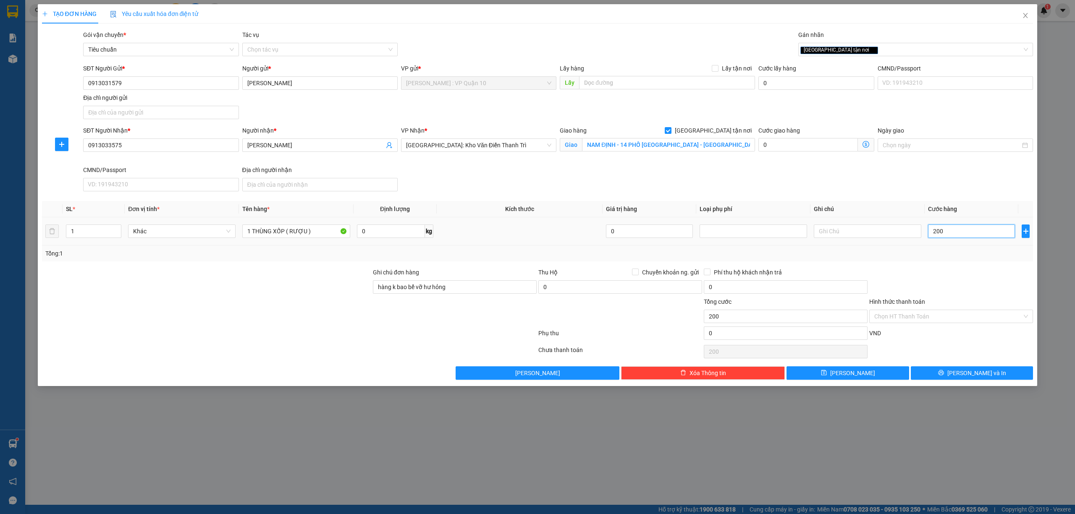
type input "2.000"
type input "20.000"
type input "200.000"
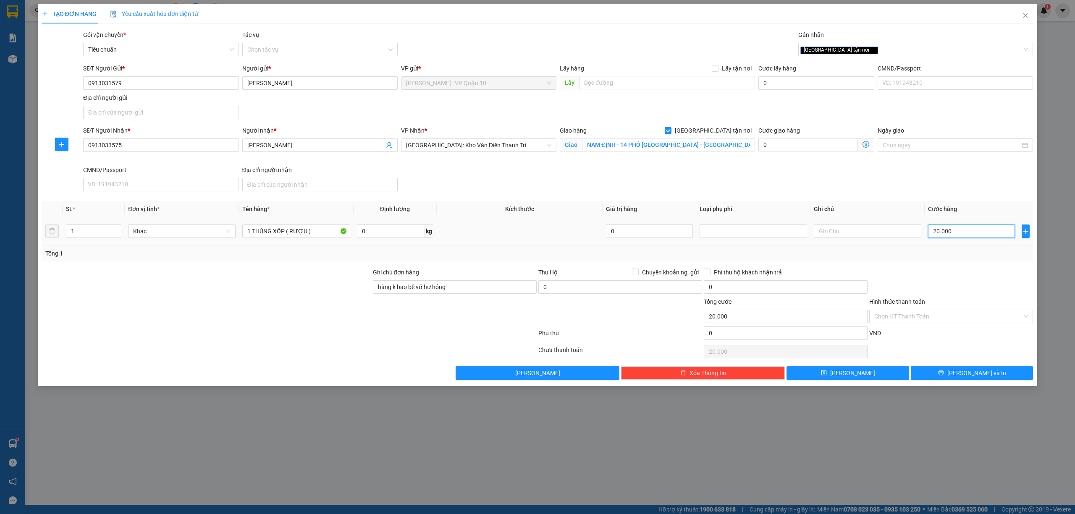
type input "200.000"
drag, startPoint x: 898, startPoint y: 314, endPoint x: 905, endPoint y: 317, distance: 7.2
click at [901, 315] on input "Hình thức thanh toán" at bounding box center [948, 316] width 148 height 13
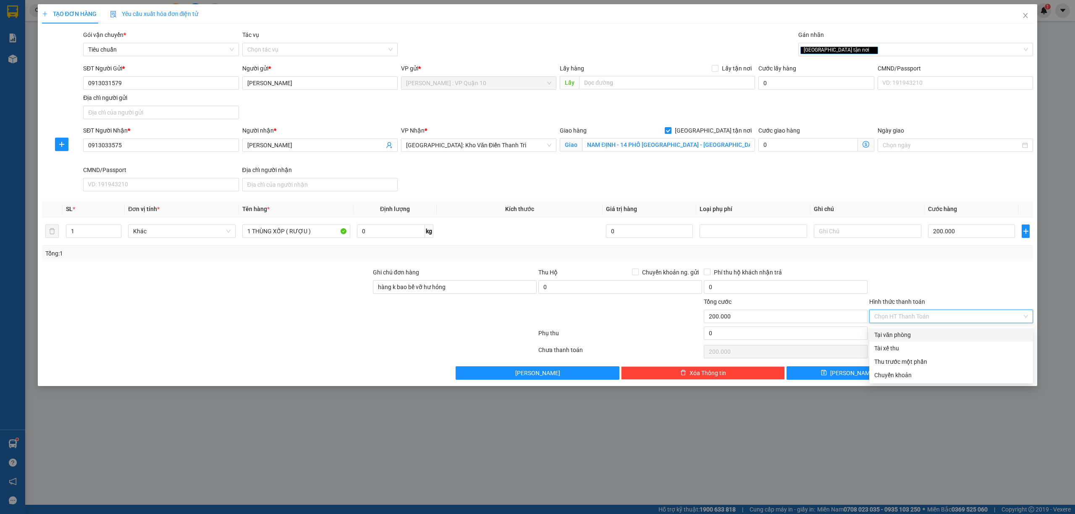
click at [904, 332] on div "Tại văn phòng" at bounding box center [951, 335] width 154 height 9
type input "0"
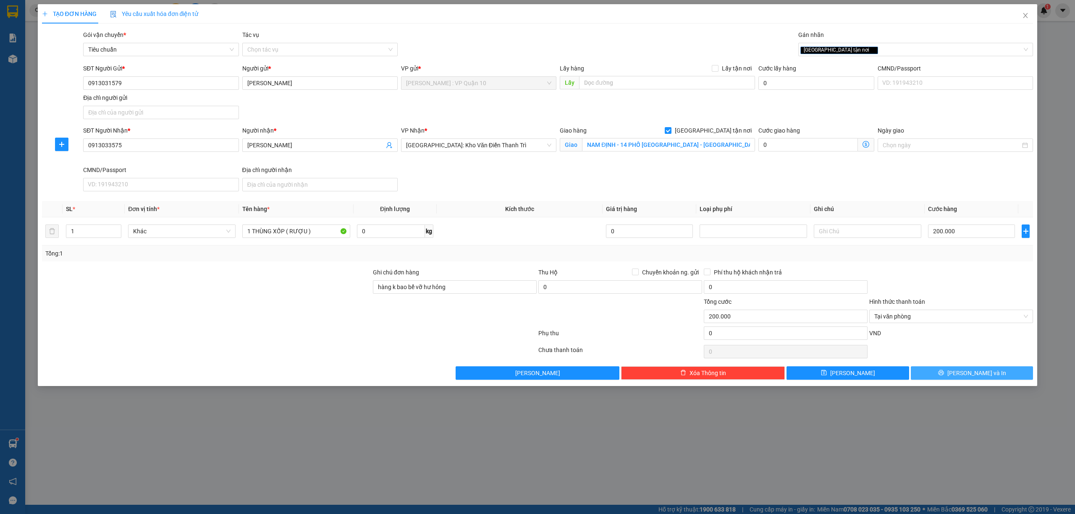
click at [946, 373] on button "Lưu và In" at bounding box center [972, 373] width 123 height 13
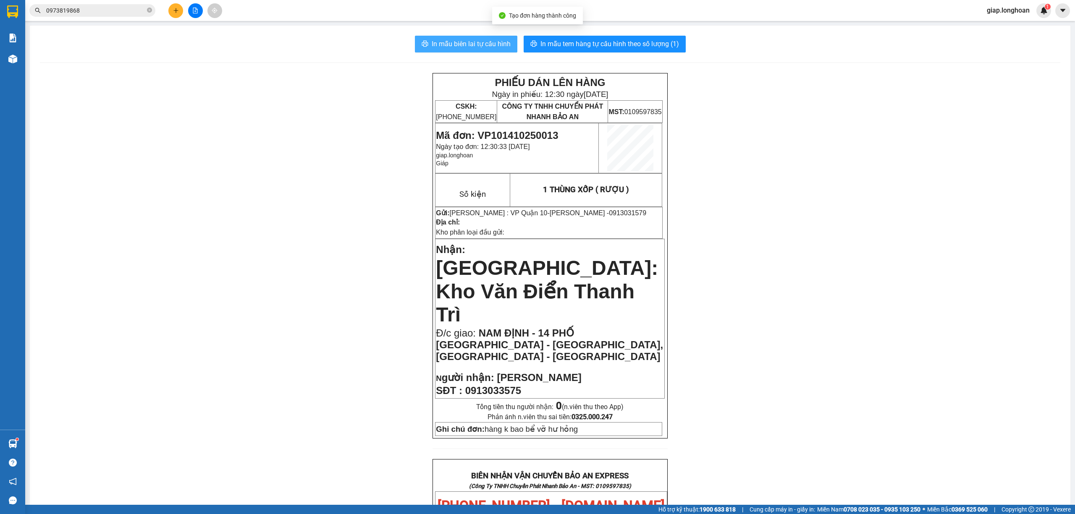
click at [484, 44] on span "In mẫu biên lai tự cấu hình" at bounding box center [471, 44] width 79 height 10
click at [568, 38] on button "In mẫu tem hàng tự cấu hình theo số lượng (1)" at bounding box center [605, 44] width 162 height 17
click at [175, 10] on icon "plus" at bounding box center [176, 11] width 6 height 6
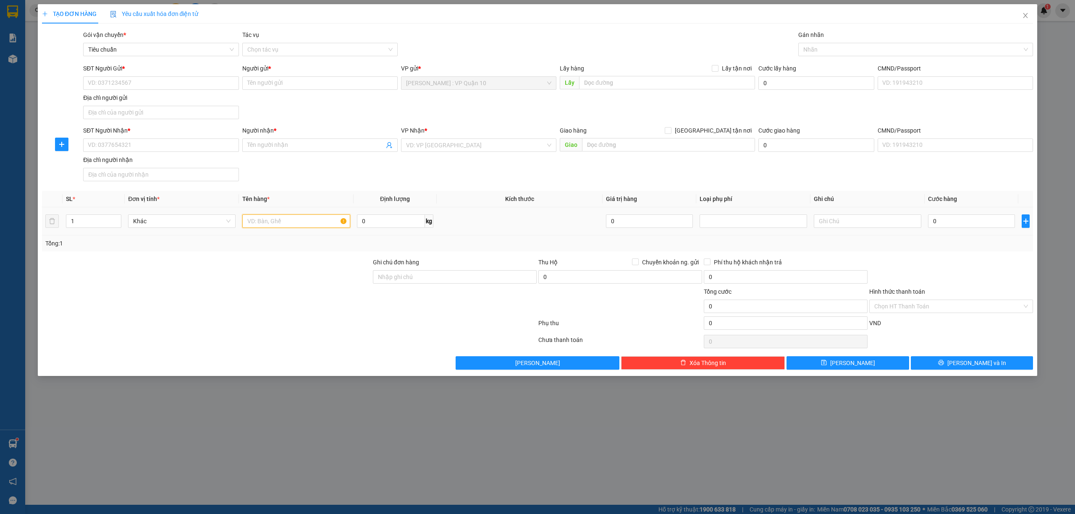
click at [276, 226] on input "text" at bounding box center [296, 221] width 108 height 13
type input "1 THÙNG SƠN"
click at [413, 274] on input "Ghi chú đơn hàng" at bounding box center [455, 276] width 164 height 13
type input "hàng k bao bể vỡ hư hỏng"
click at [306, 226] on input "1 THÙNG SƠN" at bounding box center [296, 221] width 108 height 13
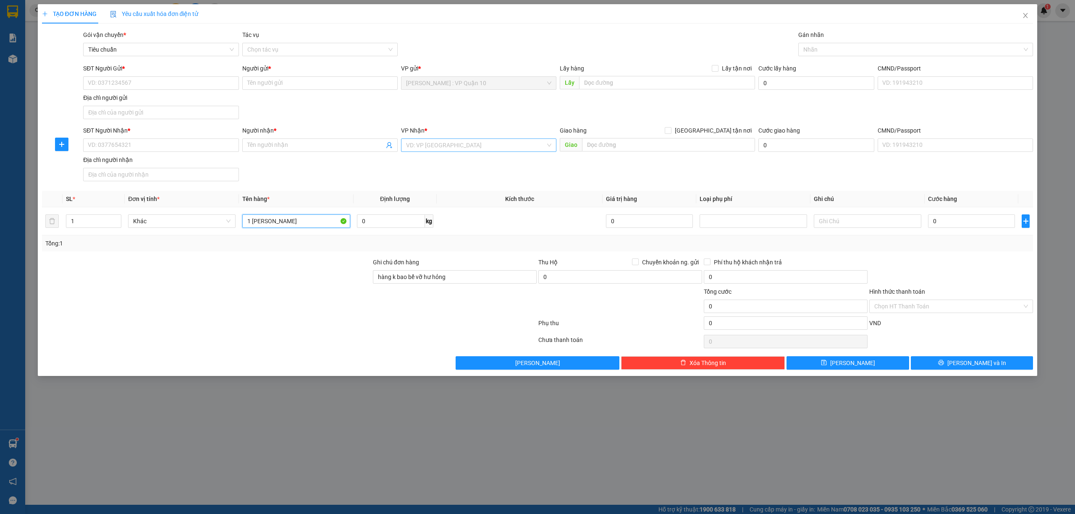
type input "1 THÙNG SÁP"
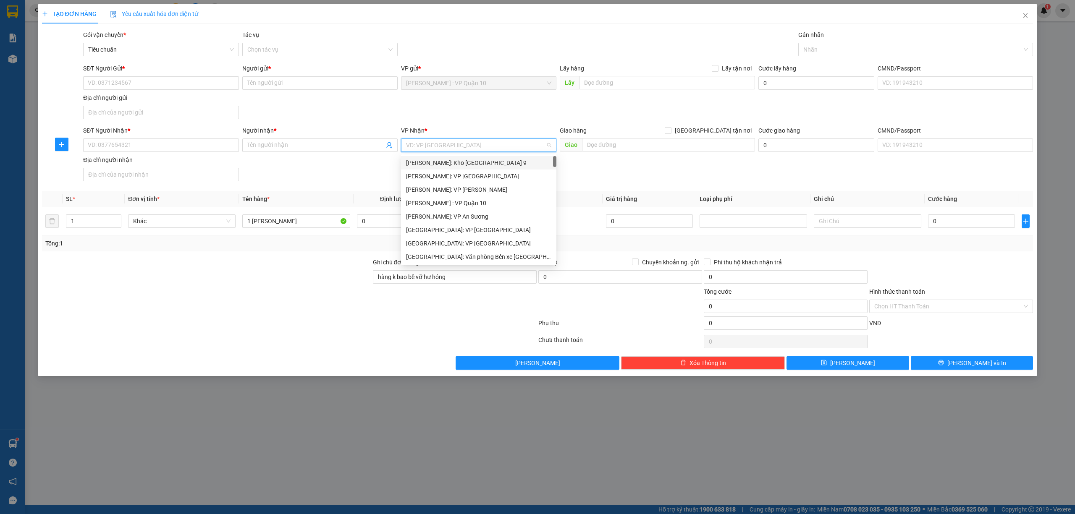
drag, startPoint x: 433, startPoint y: 150, endPoint x: 430, endPoint y: 145, distance: 5.6
click at [431, 148] on input "search" at bounding box center [475, 145] width 139 height 13
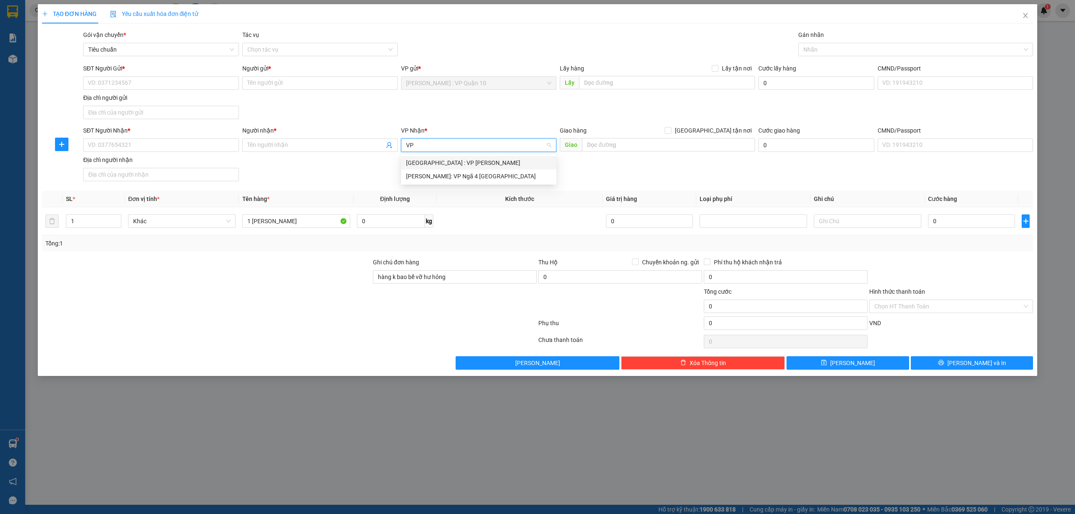
type input "VP N"
click at [430, 157] on div "Hà Nội : VP Nam Từ Liêm" at bounding box center [478, 162] width 155 height 13
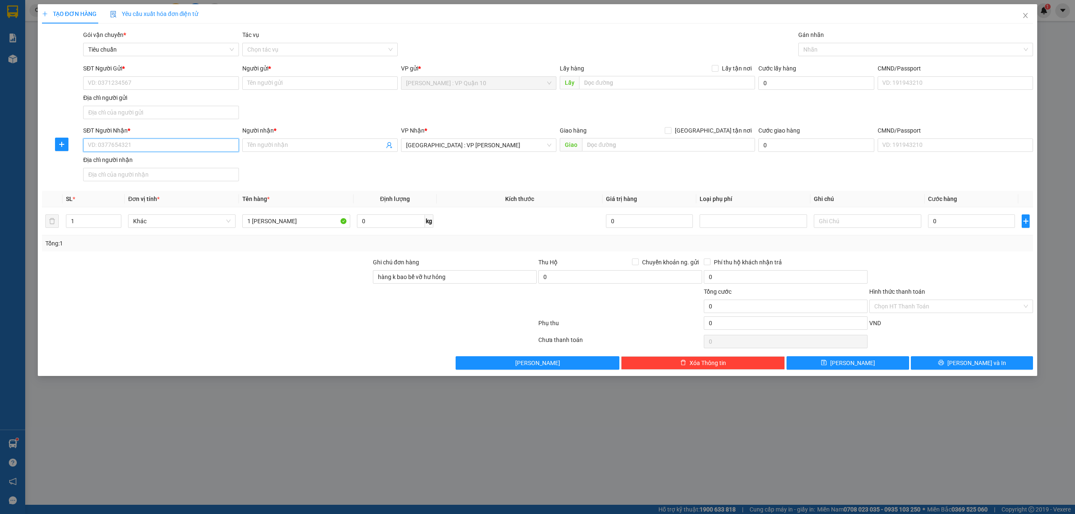
click at [146, 150] on input "SĐT Người Nhận *" at bounding box center [160, 145] width 155 height 13
type input "0988255243"
click at [137, 165] on div "0988255243 - Nancy Pham" at bounding box center [160, 163] width 145 height 9
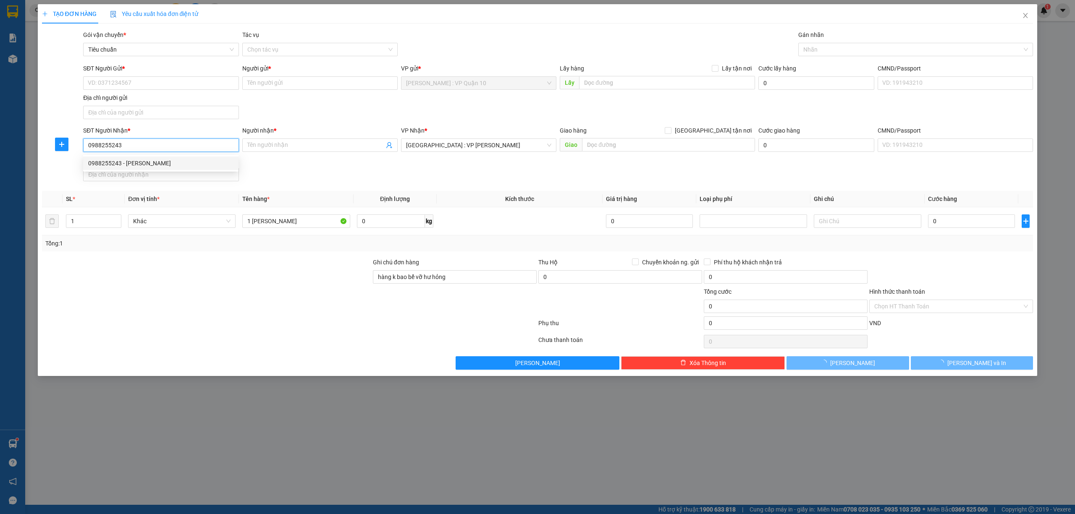
type input "Nancy Pham"
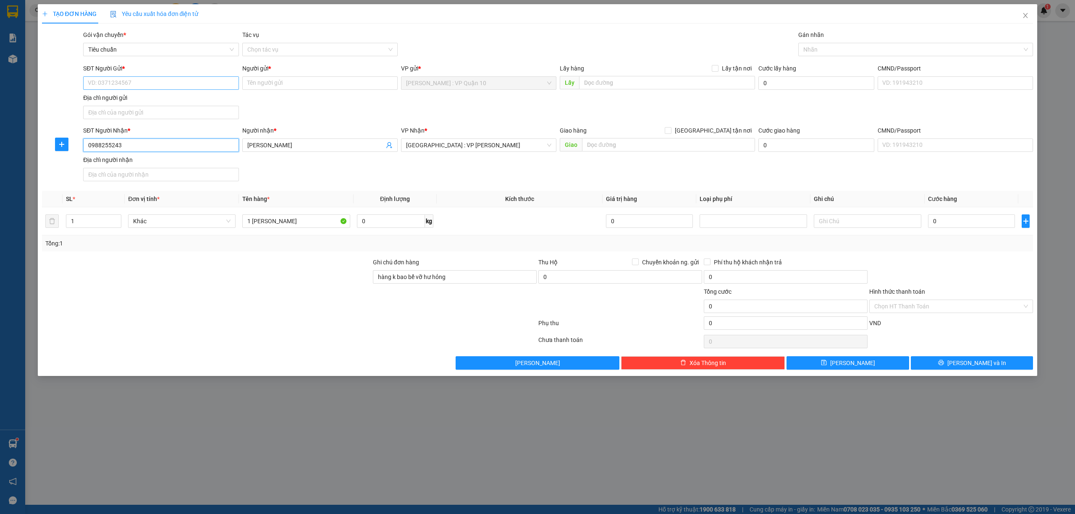
type input "0988255243"
click at [140, 78] on input "SĐT Người Gửi *" at bounding box center [160, 82] width 155 height 13
click at [152, 113] on div "0982723763 - ANH THANH" at bounding box center [160, 113] width 145 height 9
type input "0982723763"
type input "ANH THANH"
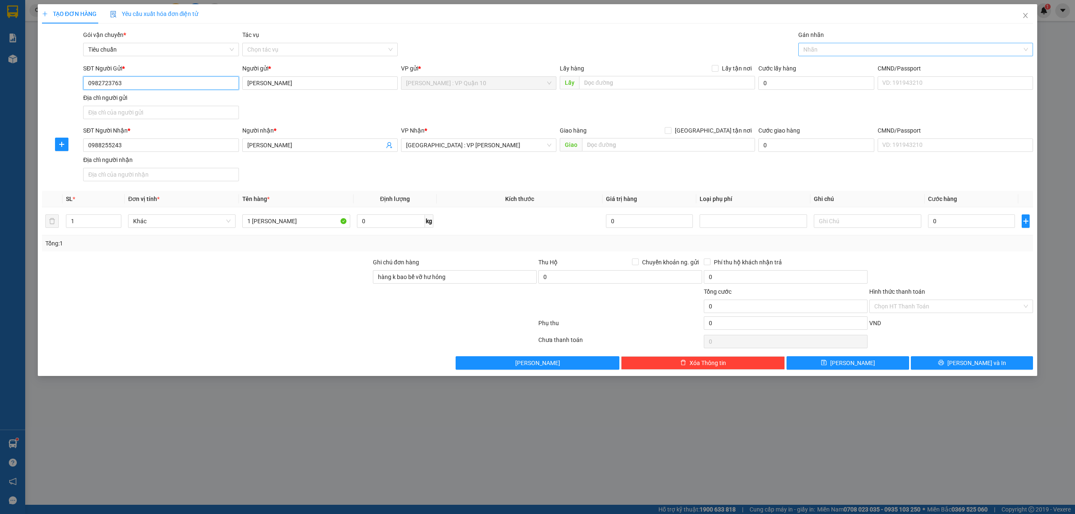
click at [831, 54] on div at bounding box center [911, 50] width 223 height 10
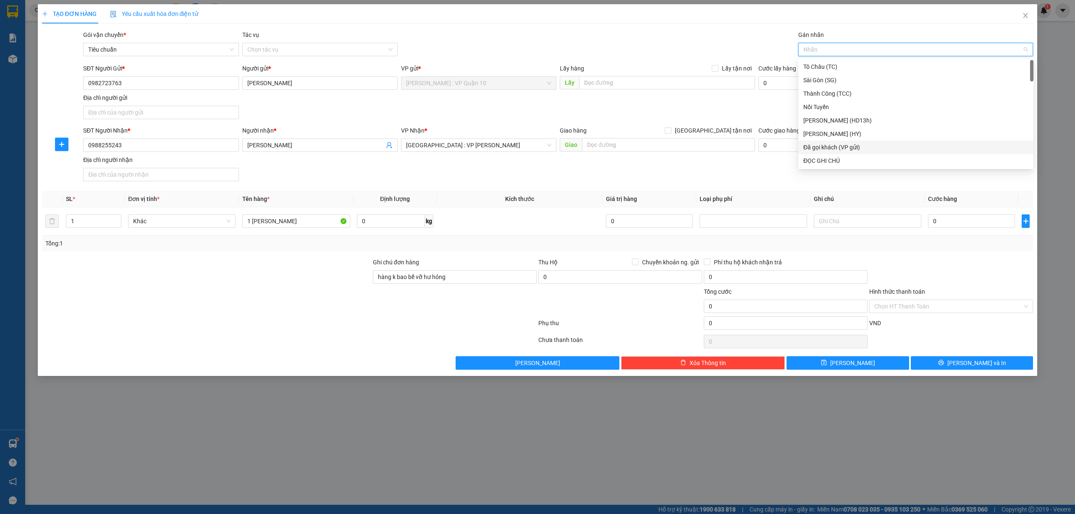
click at [853, 145] on div "Đã gọi khách (VP gửi)" at bounding box center [915, 147] width 225 height 9
click at [593, 50] on div "Gói vận chuyển * Tiêu chuẩn Tác vụ Chọn tác vụ Gán nhãn Đã gọi khách (VP gửi)" at bounding box center [557, 44] width 953 height 29
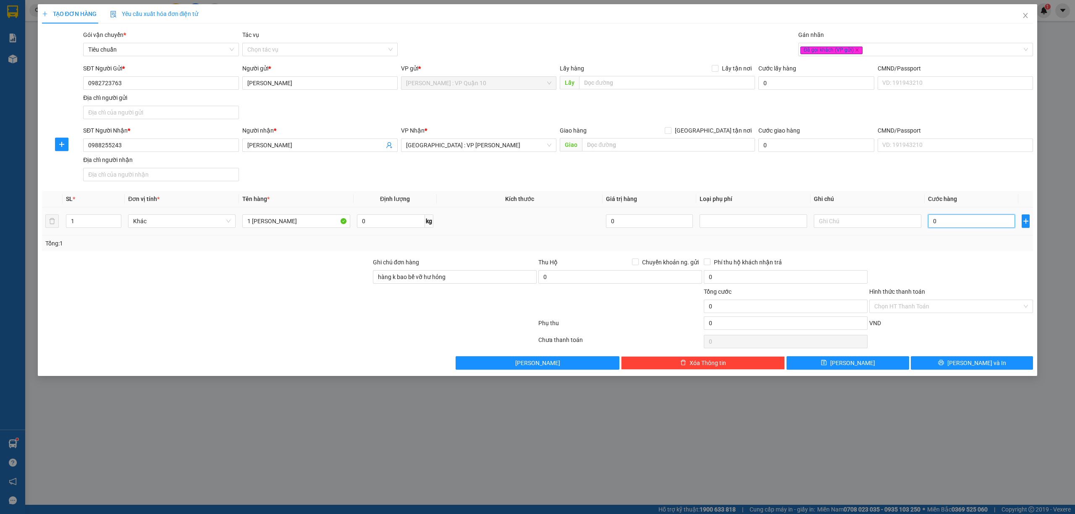
drag, startPoint x: 954, startPoint y: 222, endPoint x: 947, endPoint y: 210, distance: 13.2
click at [956, 222] on input "0" at bounding box center [971, 221] width 87 height 13
type input "10"
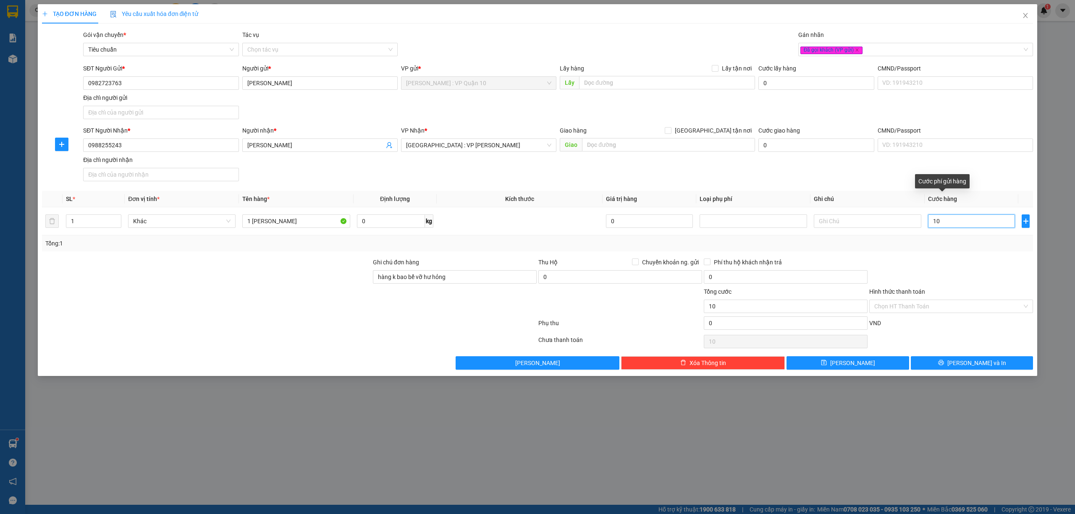
type input "150"
type input "1.500"
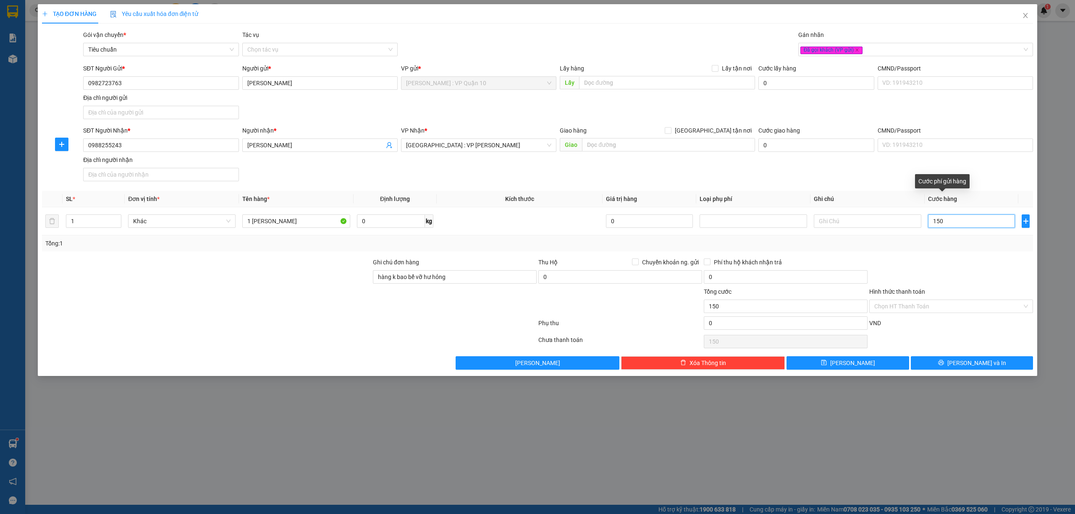
type input "1.500"
type input "15.000"
type input "150.000"
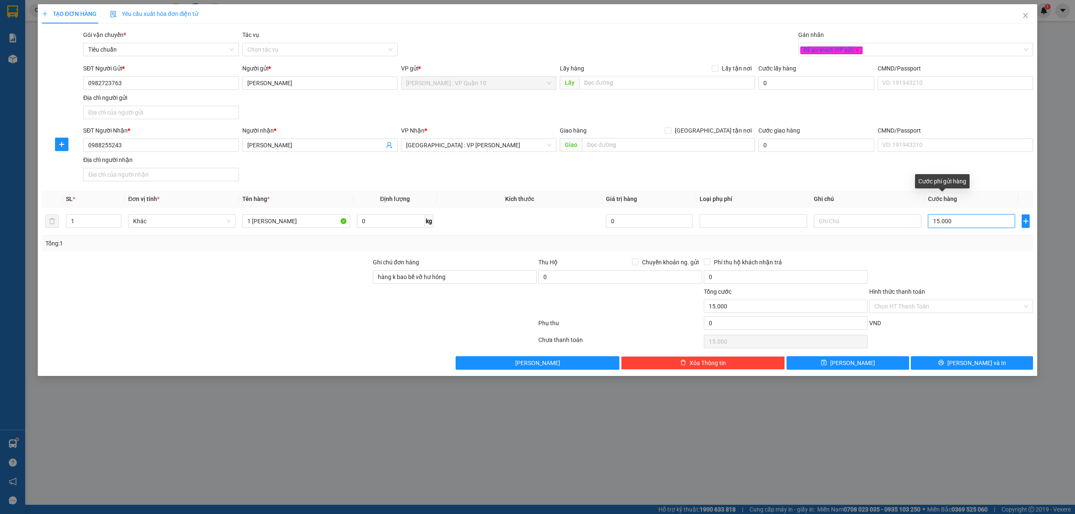
type input "150.000"
click at [943, 370] on button "Lưu và In" at bounding box center [972, 363] width 123 height 13
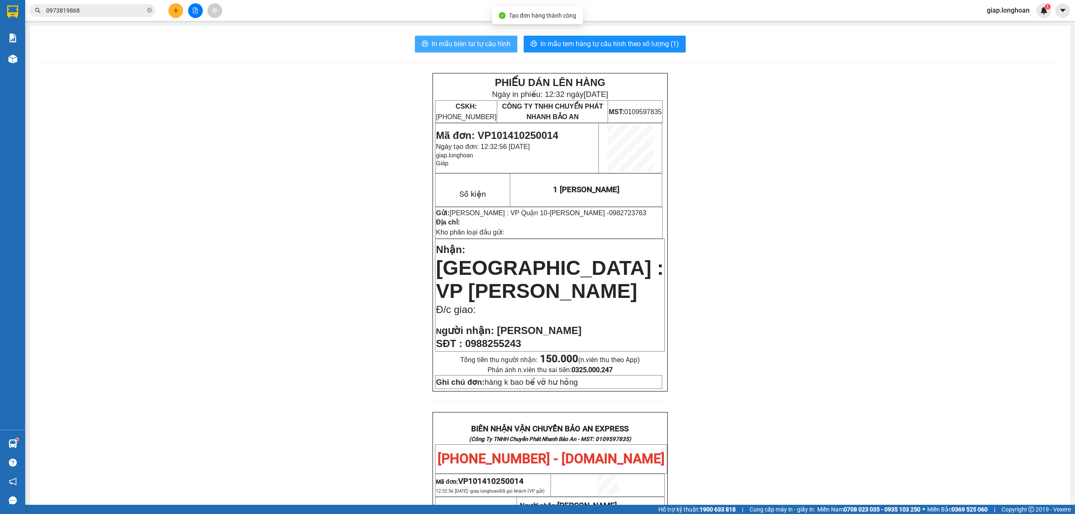
click at [472, 39] on span "In mẫu biên lai tự cấu hình" at bounding box center [471, 44] width 79 height 10
click at [597, 39] on span "In mẫu tem hàng tự cấu hình theo số lượng (1)" at bounding box center [610, 44] width 139 height 10
click at [862, 195] on div "PHIẾU DÁN LÊN HÀNG Ngày in phiếu: 12:33 ngày 14-10-2025 CSKH: 1900.06.88.33 CÔN…" at bounding box center [550, 471] width 1021 height 797
click at [174, 10] on icon "plus" at bounding box center [176, 11] width 6 height 6
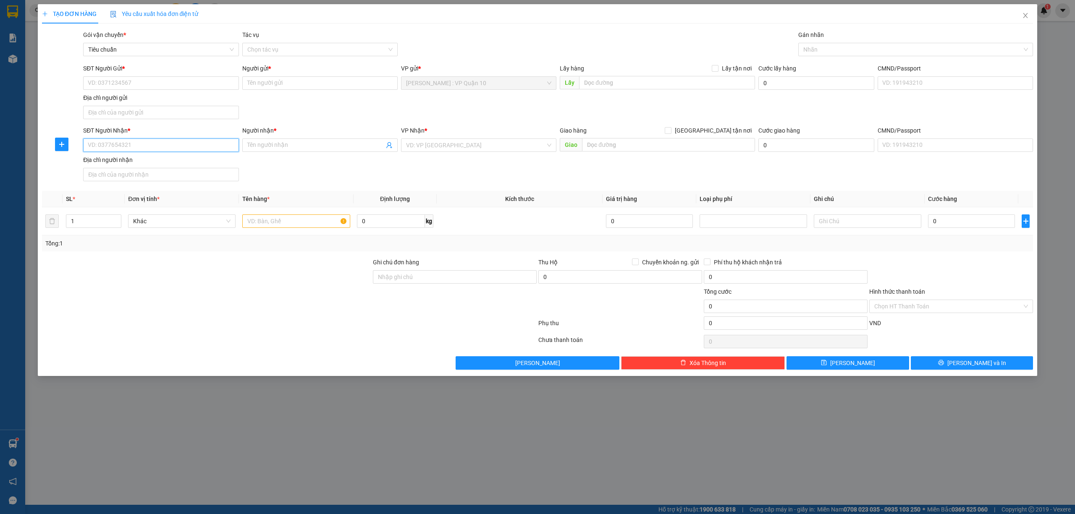
click at [136, 145] on input "SĐT Người Nhận *" at bounding box center [160, 145] width 155 height 13
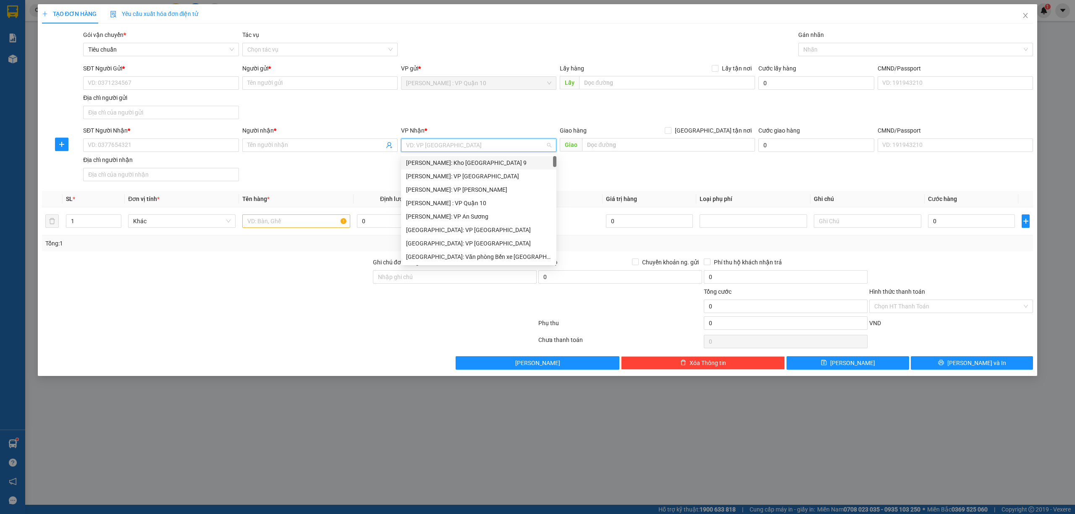
click at [447, 147] on input "search" at bounding box center [475, 145] width 139 height 13
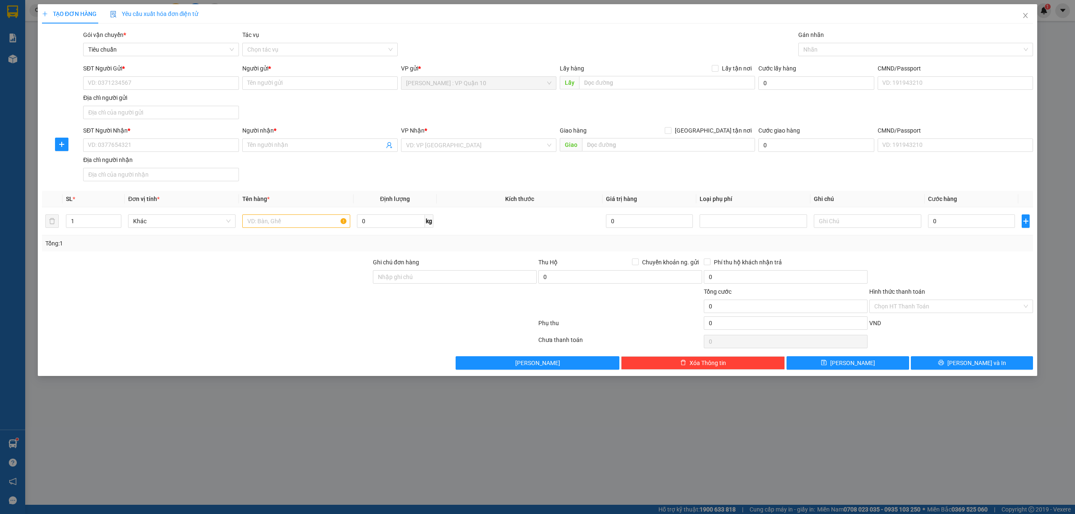
click at [298, 272] on div at bounding box center [206, 272] width 331 height 29
click at [106, 140] on input "SĐT Người Nhận *" at bounding box center [160, 145] width 155 height 13
click at [442, 145] on input "search" at bounding box center [475, 145] width 139 height 13
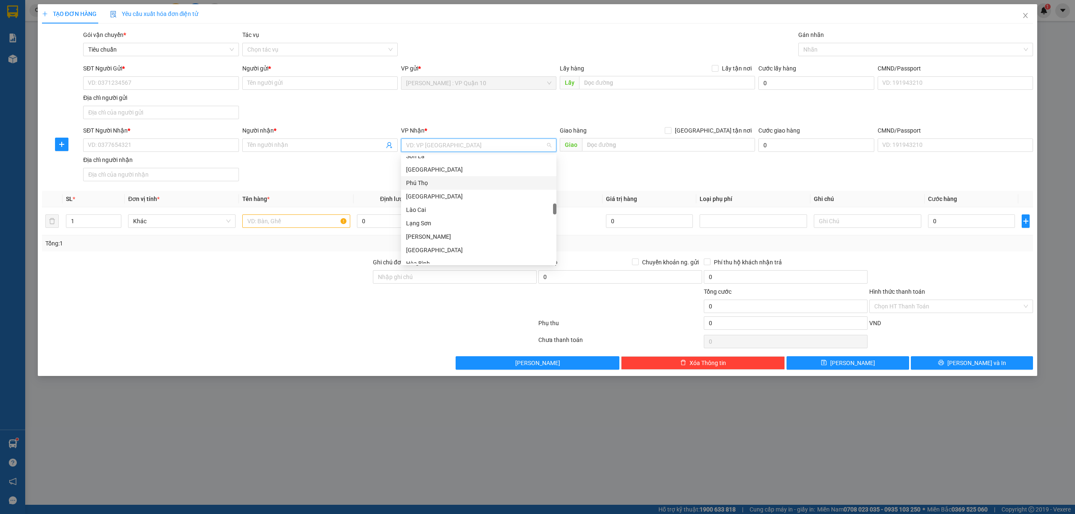
scroll to position [336, 0]
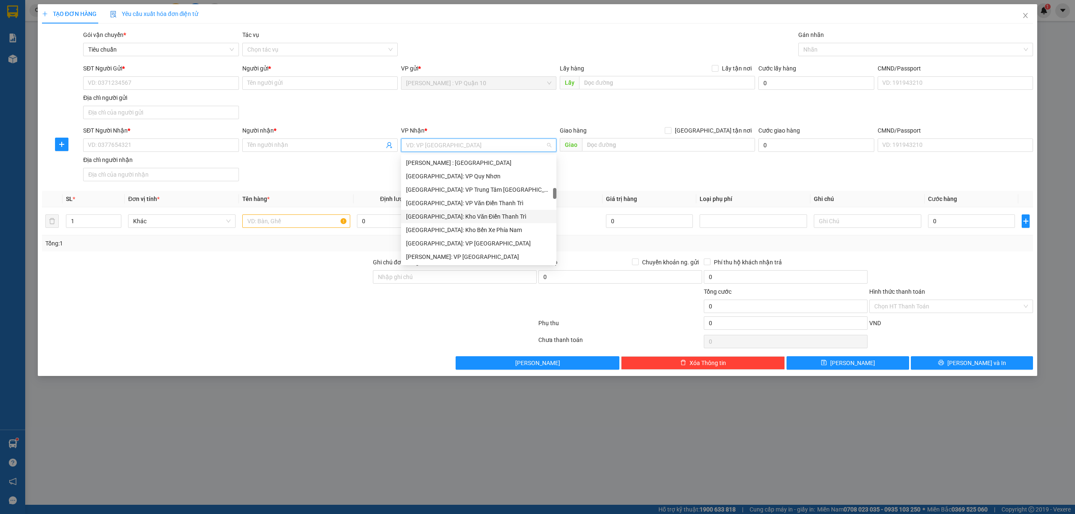
drag, startPoint x: 472, startPoint y: 215, endPoint x: 529, endPoint y: 192, distance: 61.6
click at [473, 215] on div "Hà Nội: Kho Văn Điển Thanh Trì" at bounding box center [478, 216] width 145 height 9
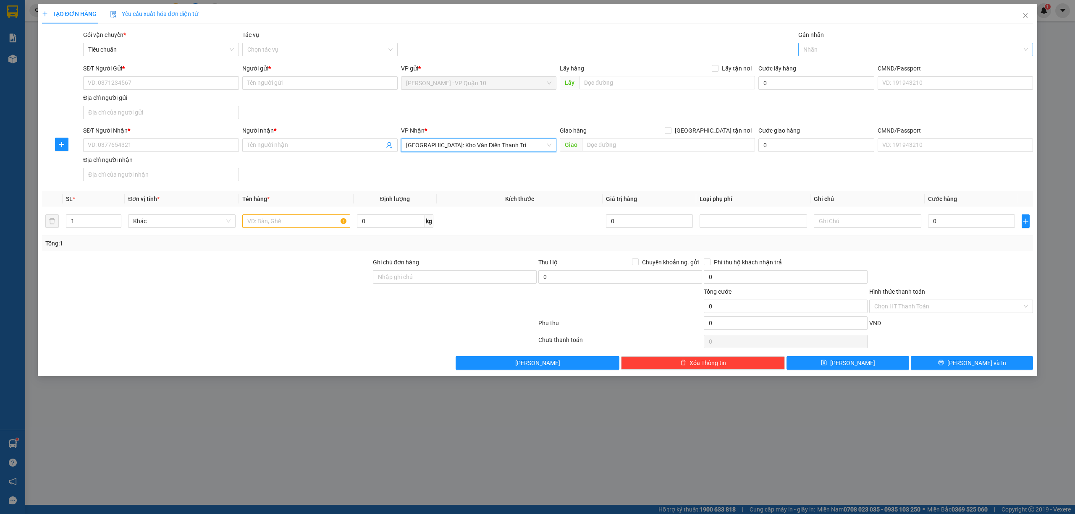
click at [820, 50] on div at bounding box center [911, 50] width 223 height 10
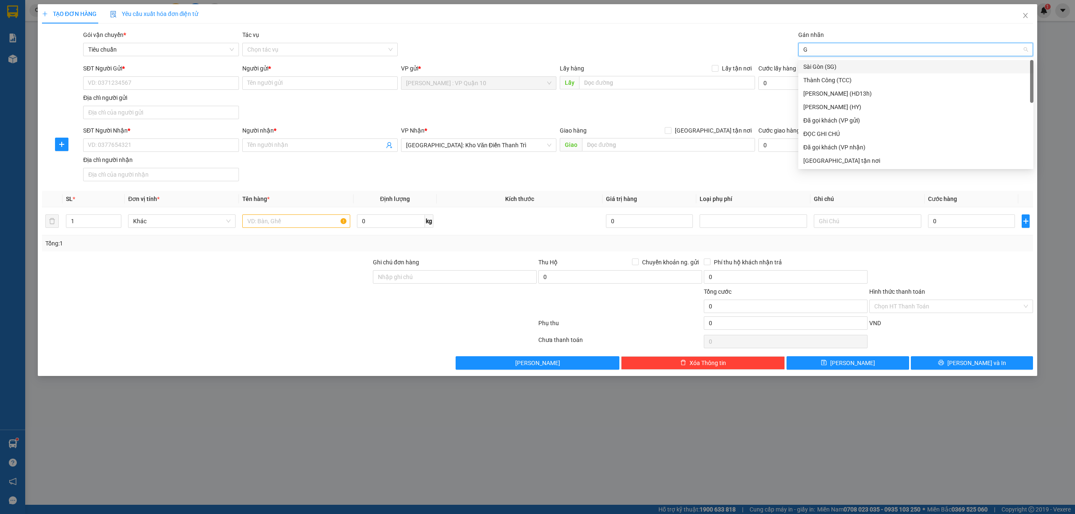
type input "GI"
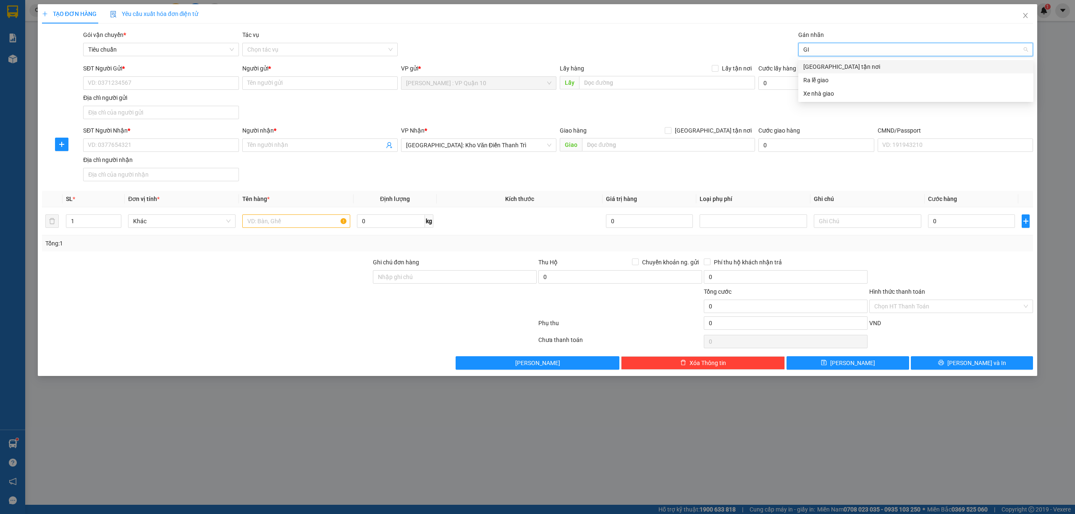
click at [816, 68] on div "[GEOGRAPHIC_DATA] tận nơi" at bounding box center [915, 66] width 225 height 9
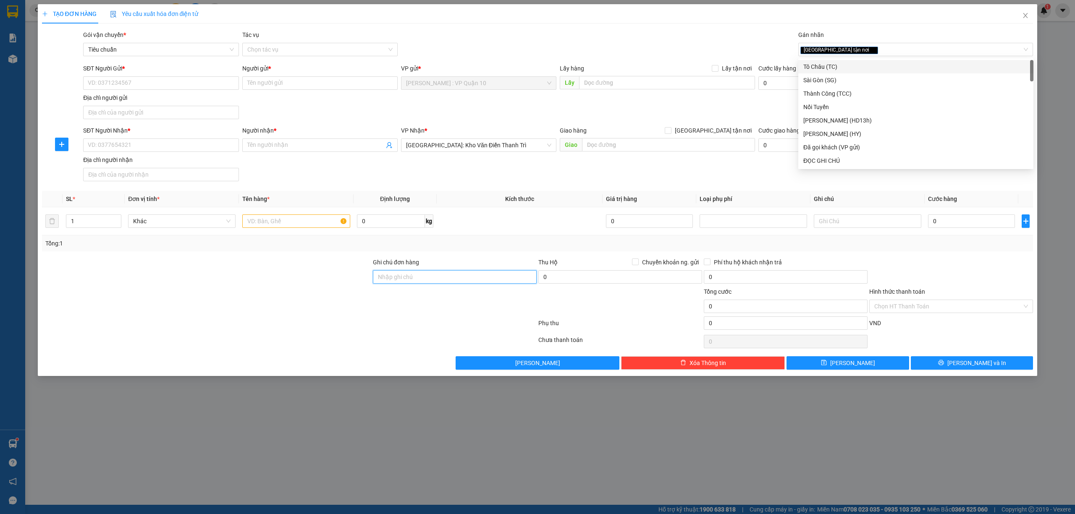
drag, startPoint x: 417, startPoint y: 273, endPoint x: 422, endPoint y: 275, distance: 5.1
click at [419, 274] on input "Ghi chú đơn hàng" at bounding box center [455, 276] width 164 height 13
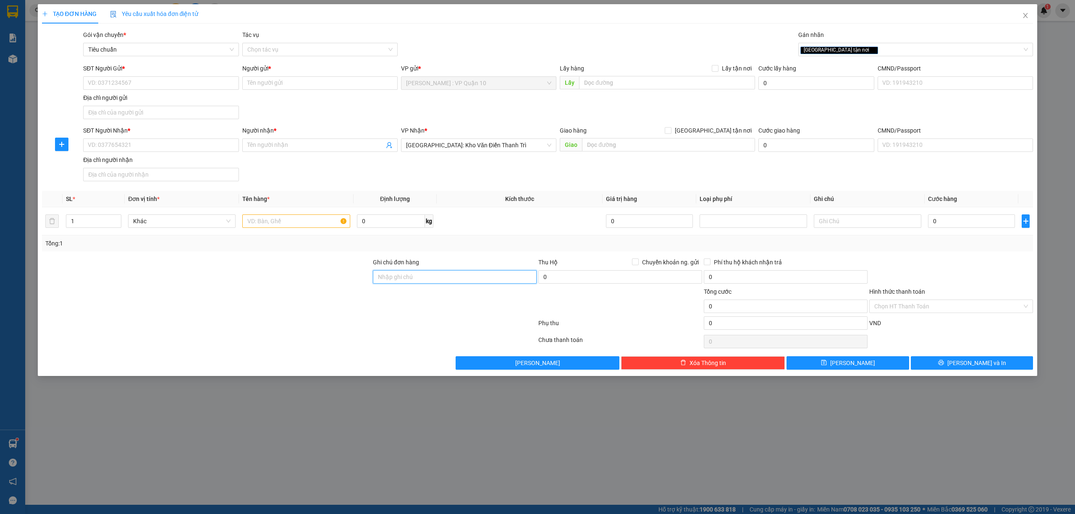
type input "hàng k bao bể vỡ hư hỏng"
drag, startPoint x: 100, startPoint y: 219, endPoint x: 94, endPoint y: 222, distance: 6.0
click at [98, 222] on input "1" at bounding box center [93, 221] width 55 height 13
type input "2"
drag, startPoint x: 119, startPoint y: 152, endPoint x: 120, endPoint y: 147, distance: 5.1
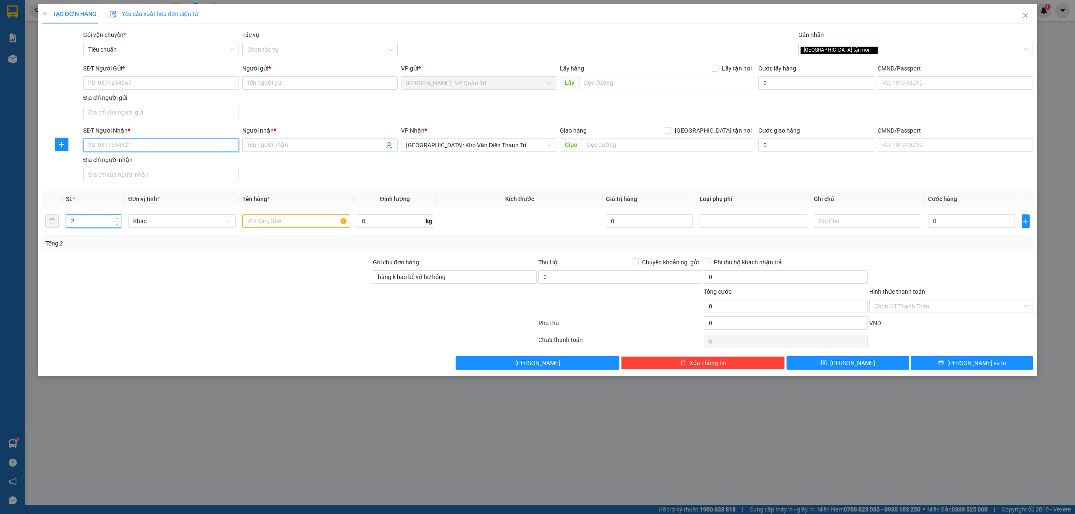
click at [119, 150] on input "SĐT Người Nhận *" at bounding box center [160, 145] width 155 height 13
drag, startPoint x: 116, startPoint y: 165, endPoint x: 125, endPoint y: 88, distance: 76.9
click at [116, 164] on div "0936888889 - quốc chính" at bounding box center [160, 163] width 145 height 9
type input "0936888889"
type input "quốc chính"
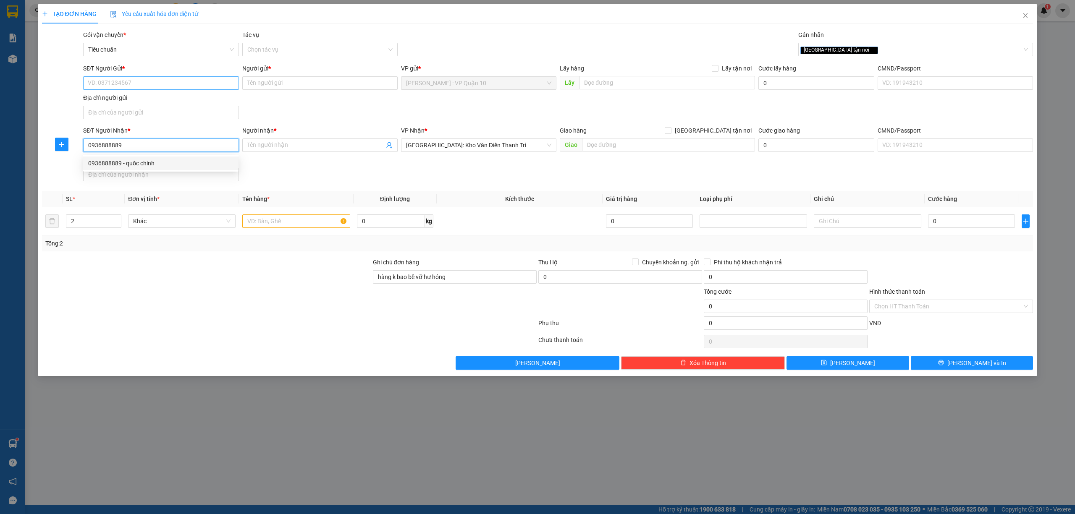
checkbox input "true"
type input "BẮC NINH - 616- 618 nguyễn văn cừ ( xuân ổ b ) p, võ cường - bắc ninh"
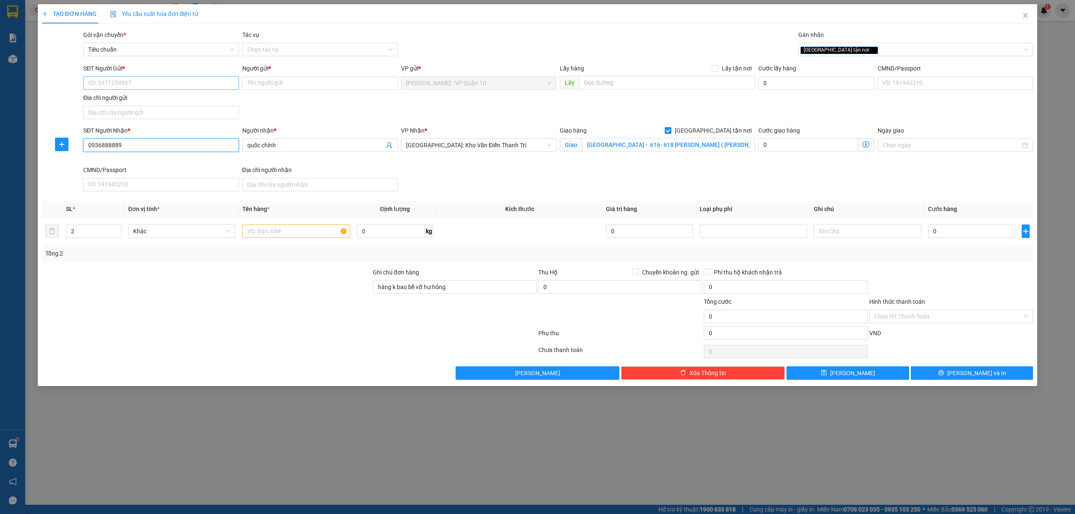
type input "0936888889"
click at [131, 83] on input "SĐT Người Gửi *" at bounding box center [160, 82] width 155 height 13
click at [128, 100] on div "0766591340 - nguyên" at bounding box center [160, 100] width 145 height 9
type input "0766591340"
type input "nguyên"
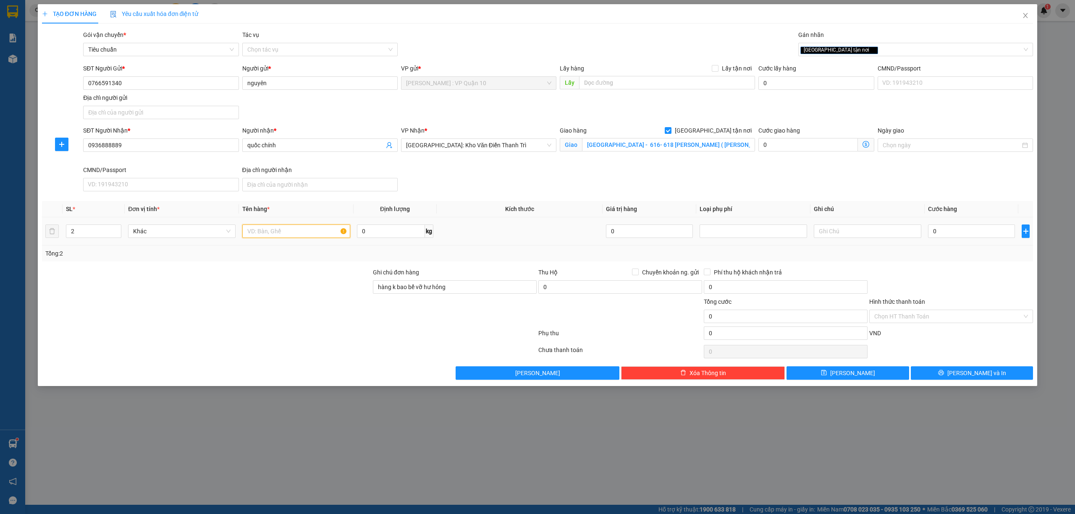
click at [264, 235] on input "text" at bounding box center [296, 231] width 108 height 13
type input "2 THÙNG GIẤY"
drag, startPoint x: 973, startPoint y: 267, endPoint x: 852, endPoint y: 288, distance: 123.2
click at [971, 268] on div "Transit Pickup Surcharge Ids Transit Deliver Surcharge Ids Transit Deliver Surc…" at bounding box center [538, 205] width 992 height 350
click at [951, 276] on div at bounding box center [951, 282] width 165 height 29
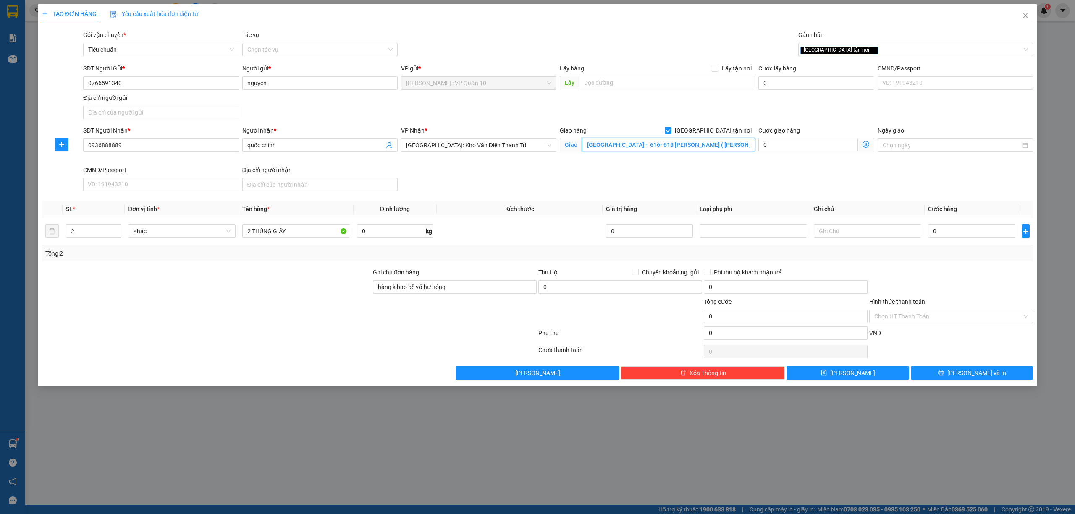
click at [669, 142] on input "BẮC NINH - 616- 618 nguyễn văn cừ ( xuân ổ b ) p, võ cường - bắc ninh" at bounding box center [668, 144] width 173 height 13
click at [670, 179] on div "SĐT Người Nhận * 0936888889 Người nhận * quốc chính VP Nhận * Hà Nội: Kho Văn Đ…" at bounding box center [557, 160] width 953 height 69
click at [951, 229] on input "0" at bounding box center [971, 231] width 87 height 13
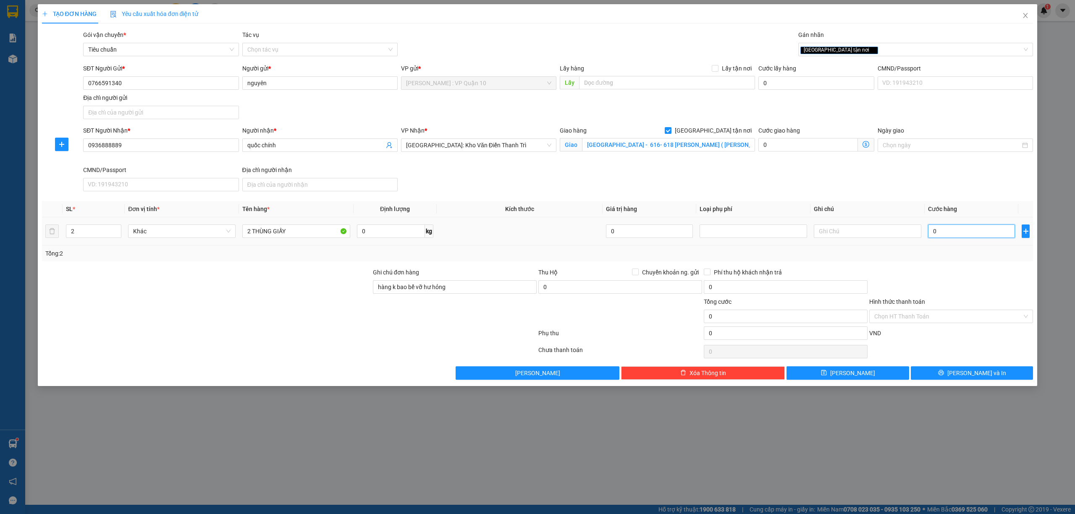
type input "30"
type input "350"
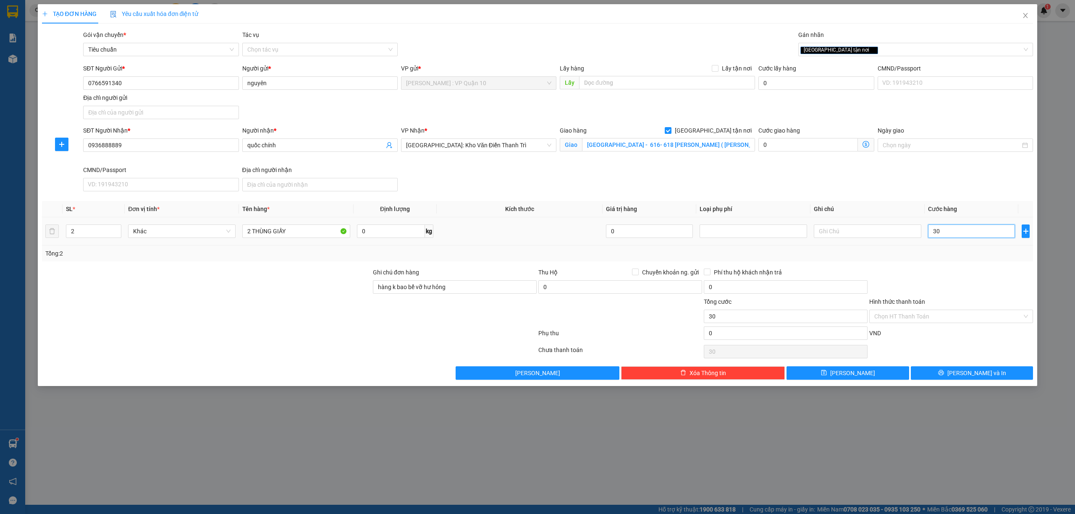
type input "350"
type input "3.500"
type input "35.000"
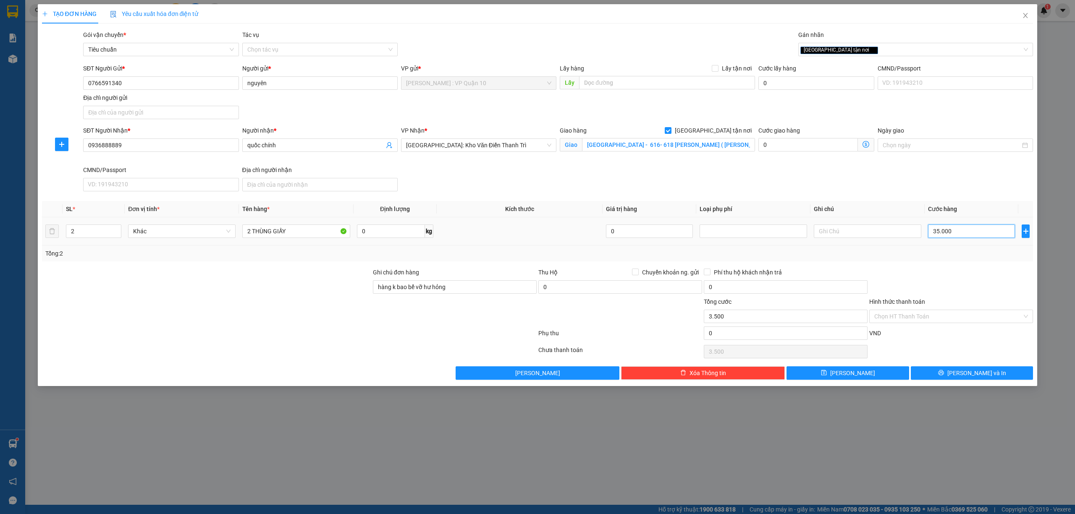
type input "35.000"
type input "350.000"
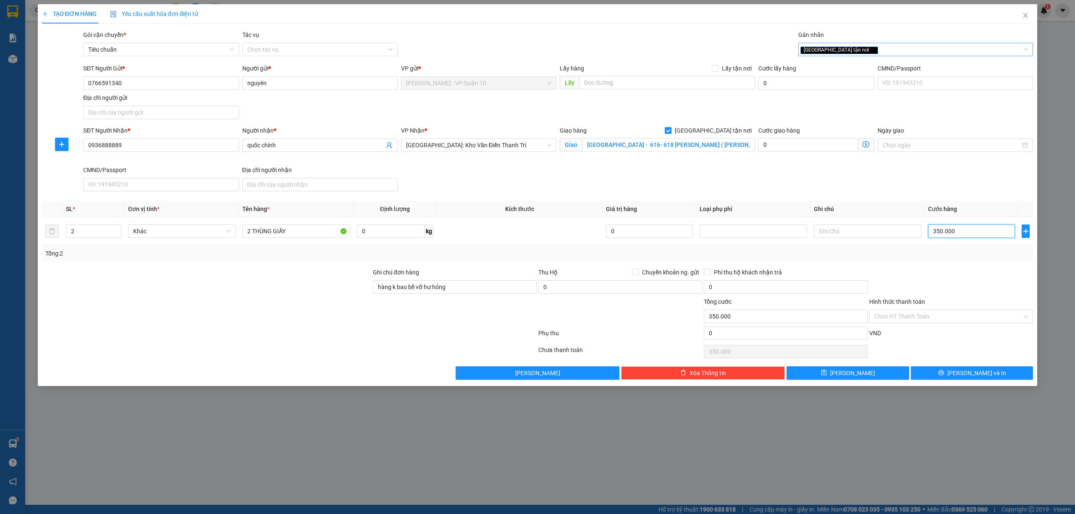
click at [853, 50] on div "[GEOGRAPHIC_DATA] tận nơi" at bounding box center [911, 50] width 223 height 10
type input "350.000"
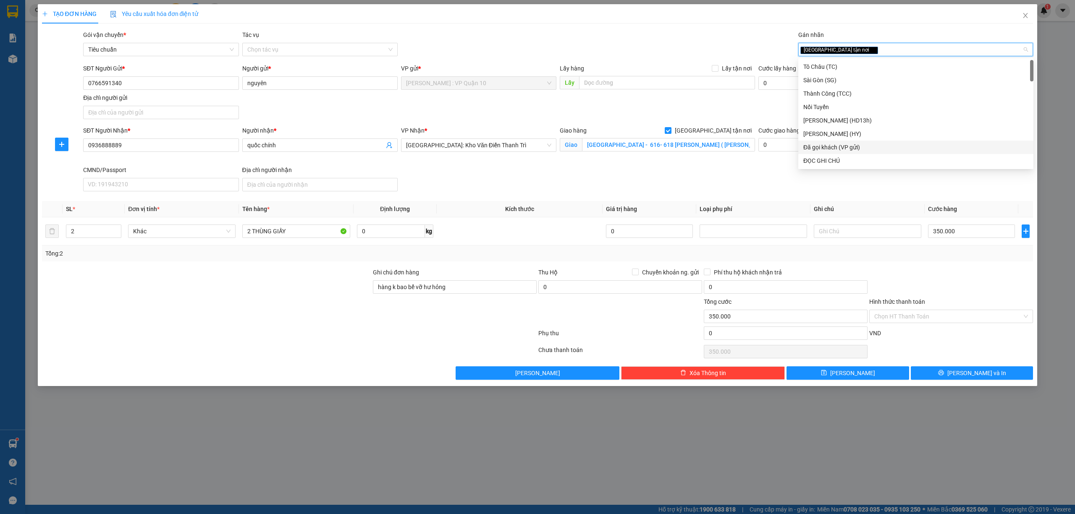
click at [859, 147] on div "Đã gọi khách (VP gửi)" at bounding box center [915, 147] width 225 height 9
click at [195, 315] on div at bounding box center [206, 311] width 331 height 29
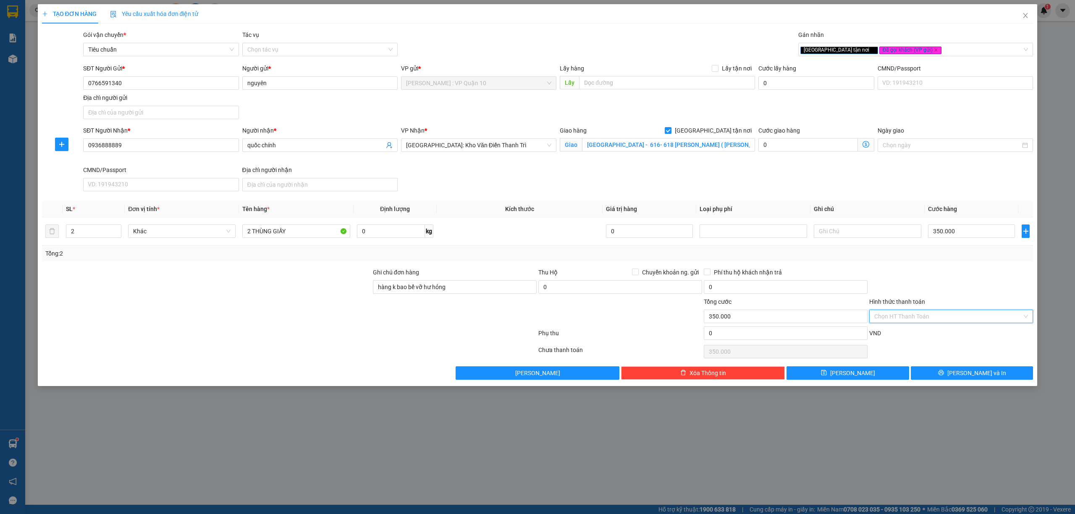
click at [919, 316] on input "Hình thức thanh toán" at bounding box center [948, 316] width 148 height 13
click at [905, 335] on div "Tại văn phòng" at bounding box center [951, 335] width 154 height 9
type input "0"
click at [944, 377] on button "Lưu và In" at bounding box center [972, 373] width 123 height 13
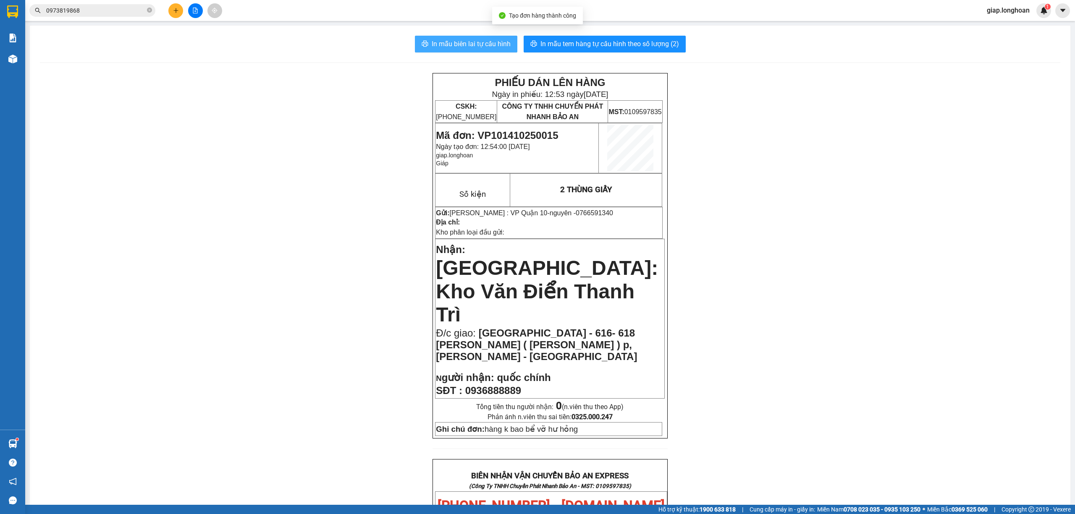
click at [481, 42] on span "In mẫu biên lai tự cấu hình" at bounding box center [471, 44] width 79 height 10
click at [622, 36] on button "In mẫu tem hàng tự cấu hình theo số lượng (2)" at bounding box center [605, 44] width 162 height 17
click at [172, 10] on button at bounding box center [175, 10] width 15 height 15
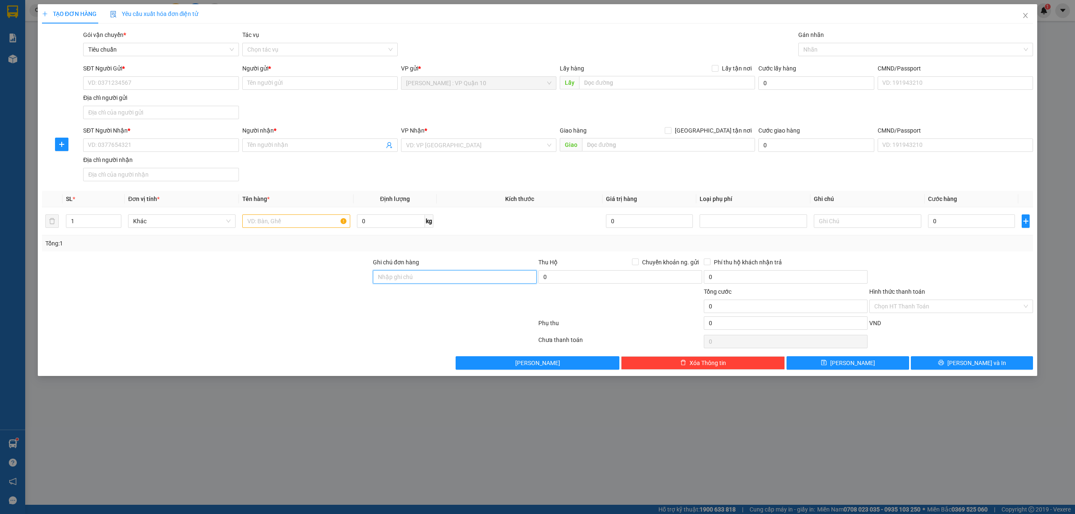
click at [407, 282] on input "Ghi chú đơn hàng" at bounding box center [455, 276] width 164 height 13
type input "hàng k bao bể vỡ hư hỏng"
drag, startPoint x: 118, startPoint y: 141, endPoint x: 113, endPoint y: 143, distance: 6.2
click at [118, 143] on input "SĐT Người Nhận *" at bounding box center [160, 145] width 155 height 13
type input "0773229979"
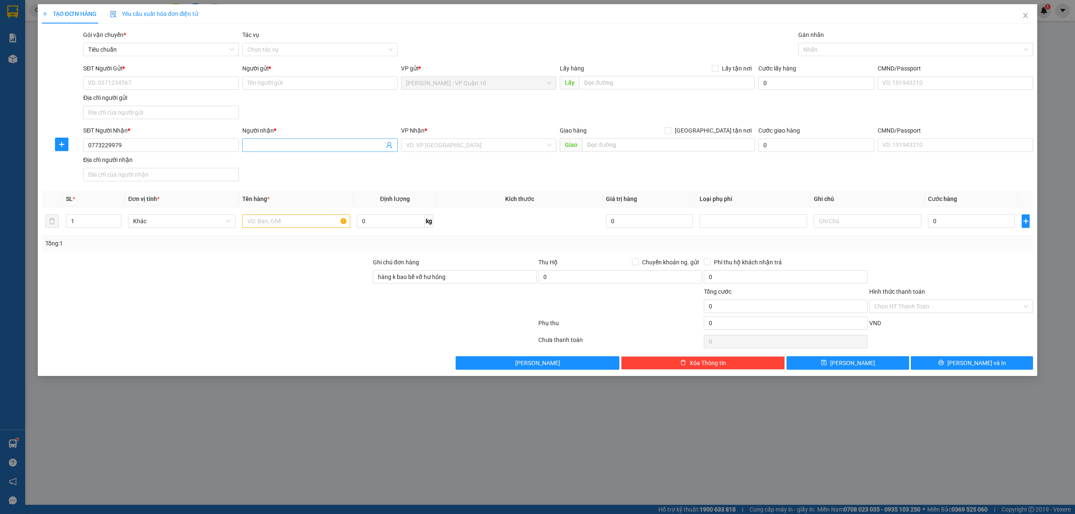
drag, startPoint x: 293, startPoint y: 143, endPoint x: 299, endPoint y: 144, distance: 6.8
click at [293, 143] on input "Người nhận *" at bounding box center [315, 145] width 137 height 9
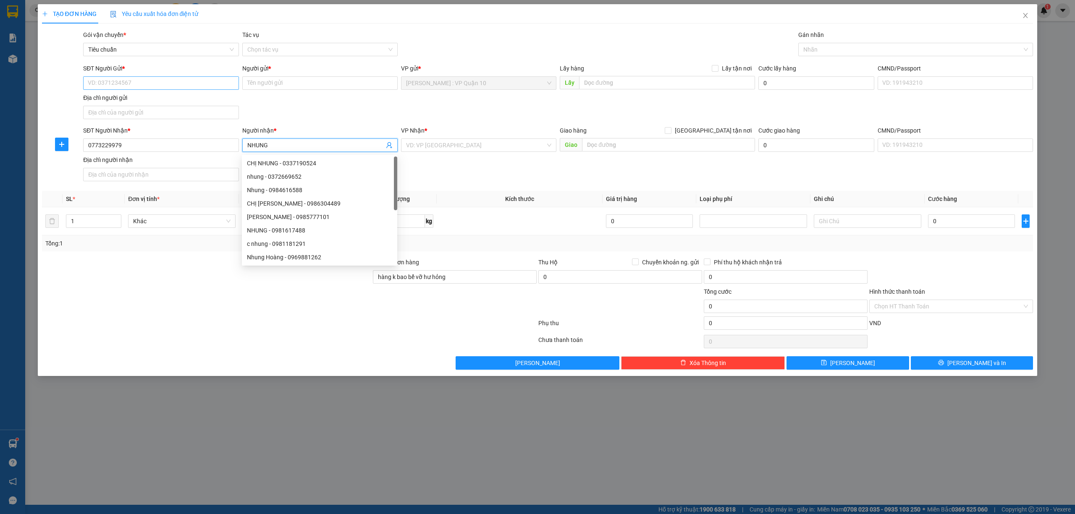
type input "NHUNG"
click at [123, 80] on input "SĐT Người Gửi *" at bounding box center [160, 82] width 155 height 13
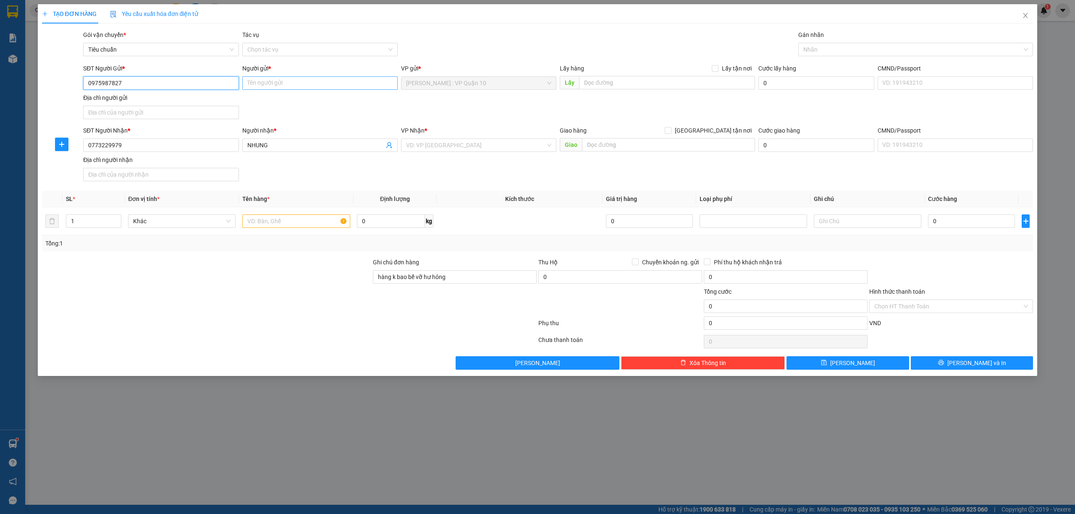
type input "0975987827"
click at [271, 82] on input "Người gửi *" at bounding box center [319, 82] width 155 height 13
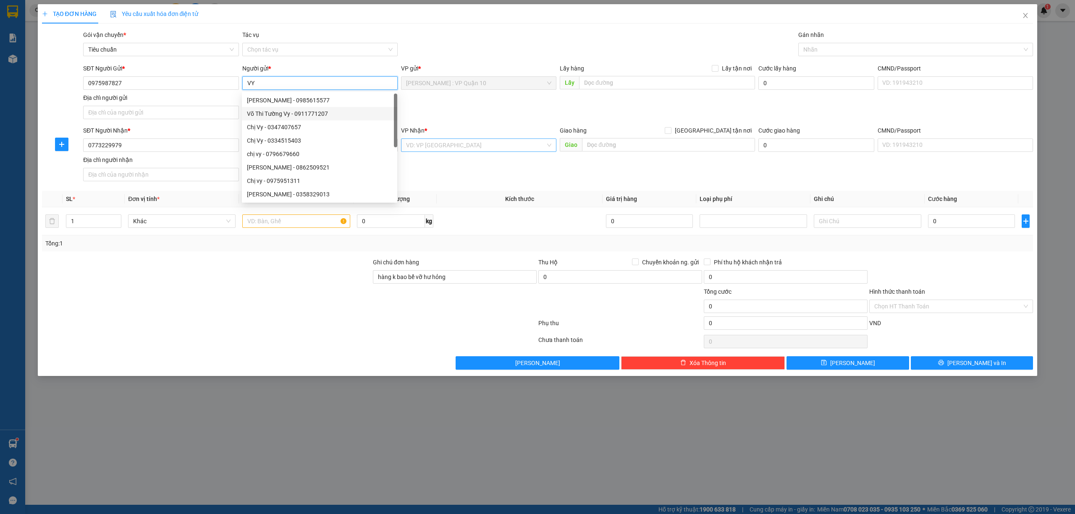
type input "VY"
click at [462, 152] on input "search" at bounding box center [475, 145] width 139 height 13
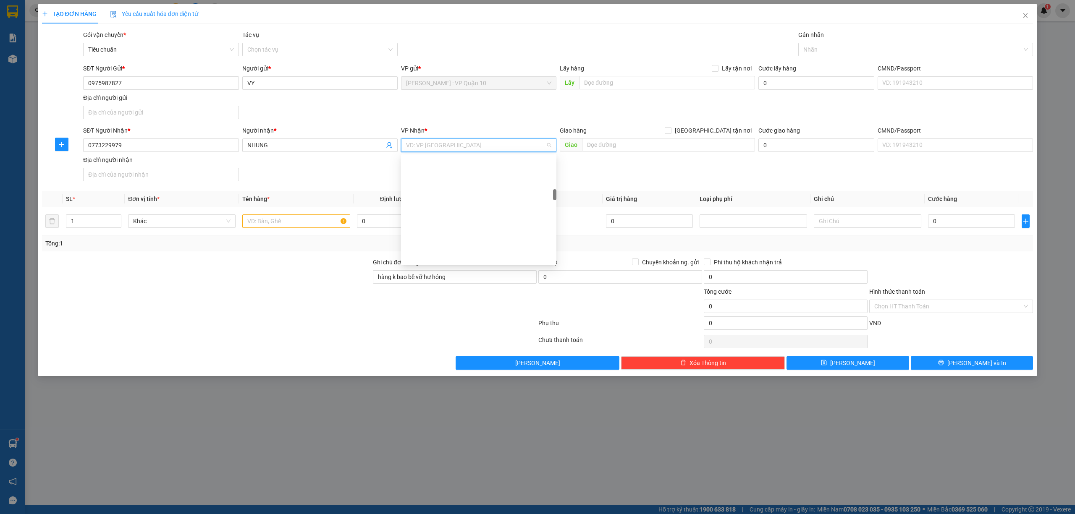
click at [620, 145] on input "text" at bounding box center [668, 144] width 173 height 13
type input "107K CT5 Đ, TRẦN HỮU DUYỆT - KĐT VĨNH ĐIỀM TRUNG - NHA TRANG"
click at [709, 129] on div "Giao hàng Giao tận nơi" at bounding box center [657, 130] width 195 height 9
click at [672, 131] on span at bounding box center [668, 130] width 7 height 7
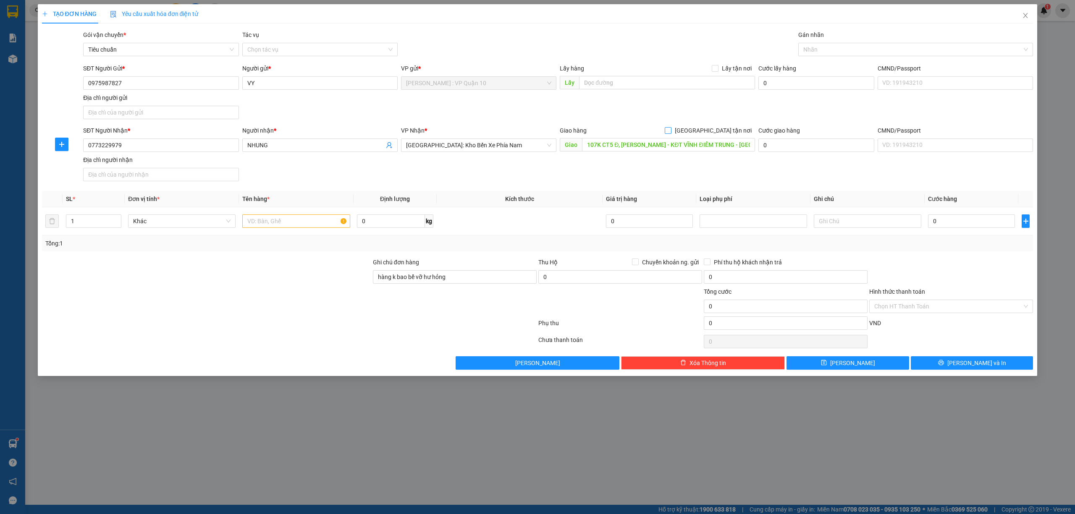
click at [671, 131] on input "[GEOGRAPHIC_DATA] tận nơi" at bounding box center [668, 130] width 6 height 6
checkbox input "true"
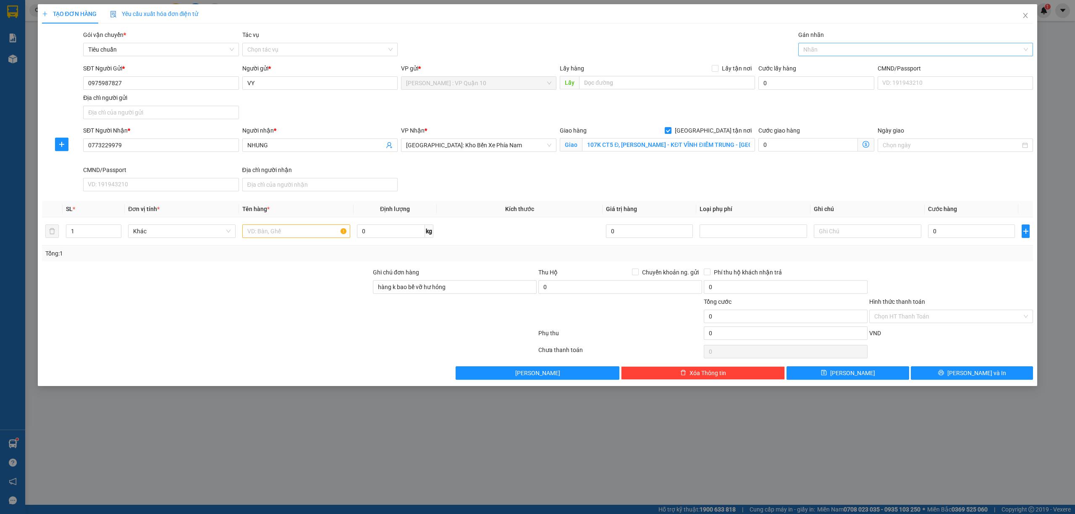
click at [824, 47] on div at bounding box center [911, 50] width 223 height 10
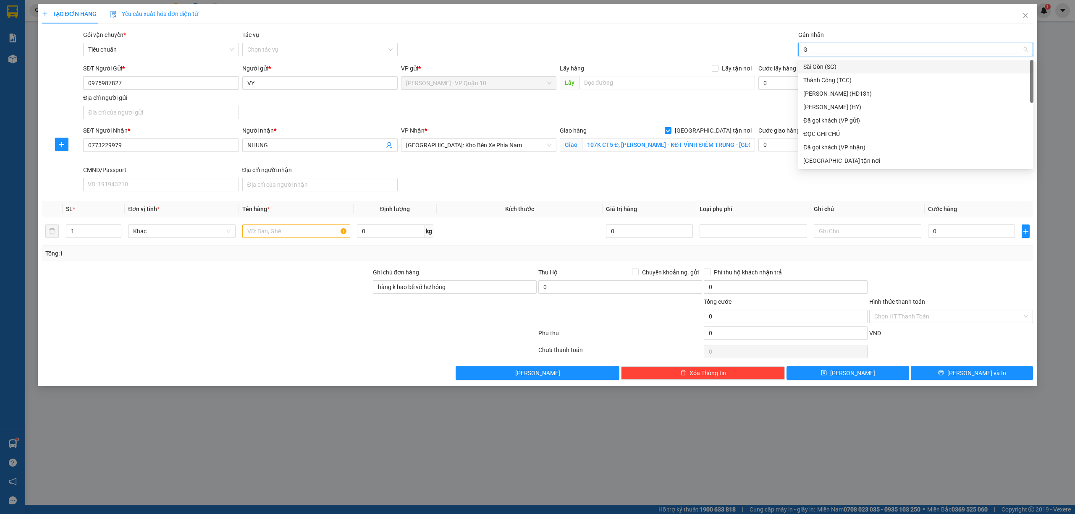
type input "GI"
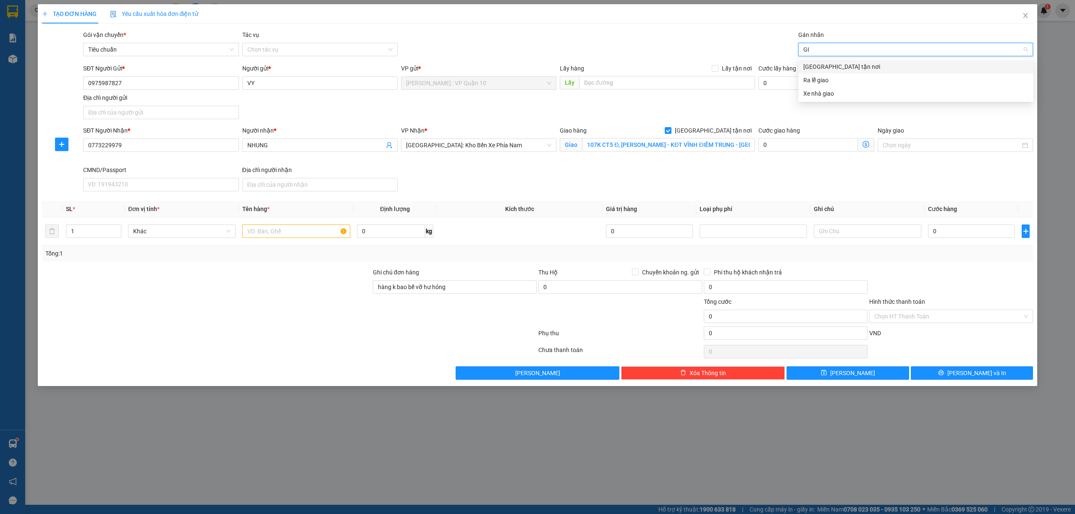
click at [823, 68] on div "[GEOGRAPHIC_DATA] tận nơi" at bounding box center [915, 66] width 225 height 9
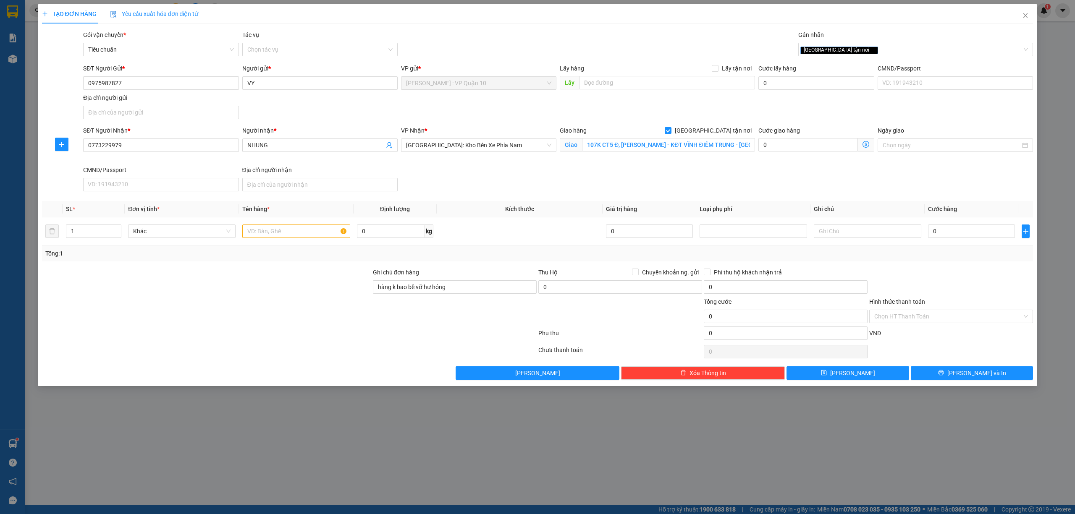
click at [324, 299] on div at bounding box center [206, 311] width 331 height 29
click at [264, 237] on input "text" at bounding box center [296, 231] width 108 height 13
type input "Q"
type input "1 KIỆN GIẤY TRÒN DÀI BỌC BE ( BÓNG ĐÈN )"
drag, startPoint x: 261, startPoint y: 282, endPoint x: 276, endPoint y: 273, distance: 18.1
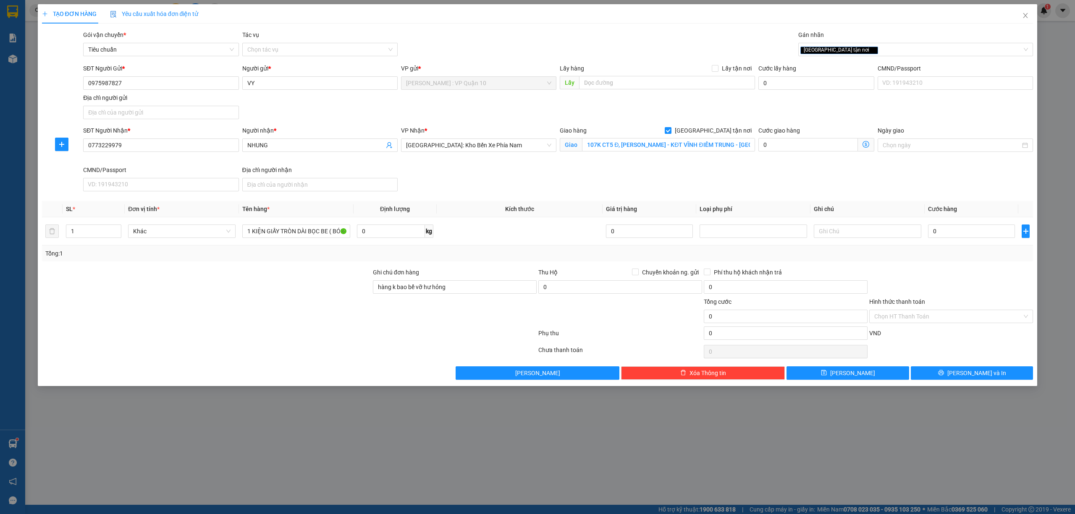
click at [268, 279] on div at bounding box center [206, 282] width 331 height 29
click at [651, 147] on input "107K CT5 Đ, TRẦN HỮU DUYỆT - KĐT VĨNH ĐIỀM TRUNG - NHA TRANG" at bounding box center [668, 144] width 173 height 13
drag, startPoint x: 936, startPoint y: 264, endPoint x: 941, endPoint y: 259, distance: 7.4
click at [935, 264] on div "Transit Pickup Surcharge Ids Transit Deliver Surcharge Ids Transit Deliver Surc…" at bounding box center [538, 205] width 992 height 350
click at [960, 231] on input "0" at bounding box center [971, 231] width 87 height 13
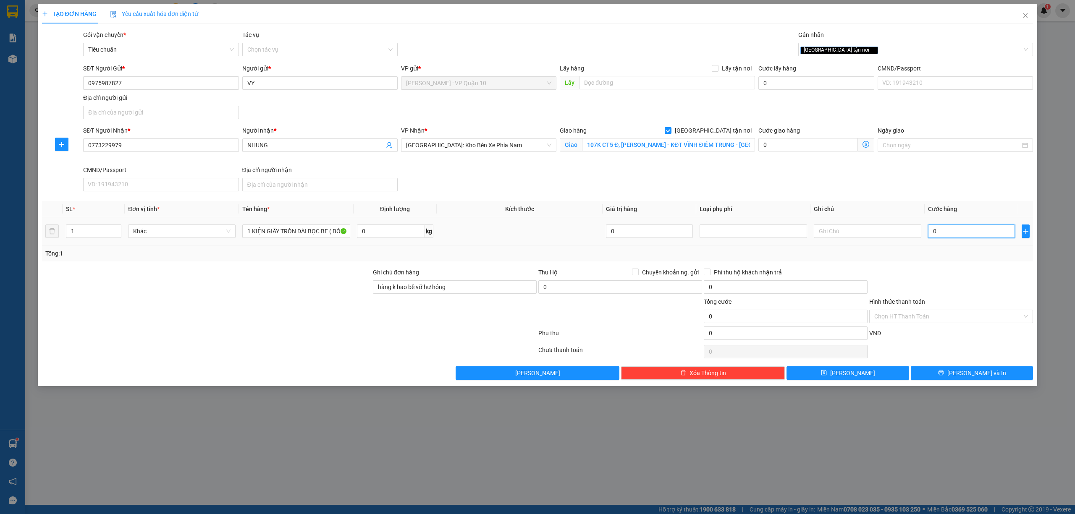
type input "80"
type input "800"
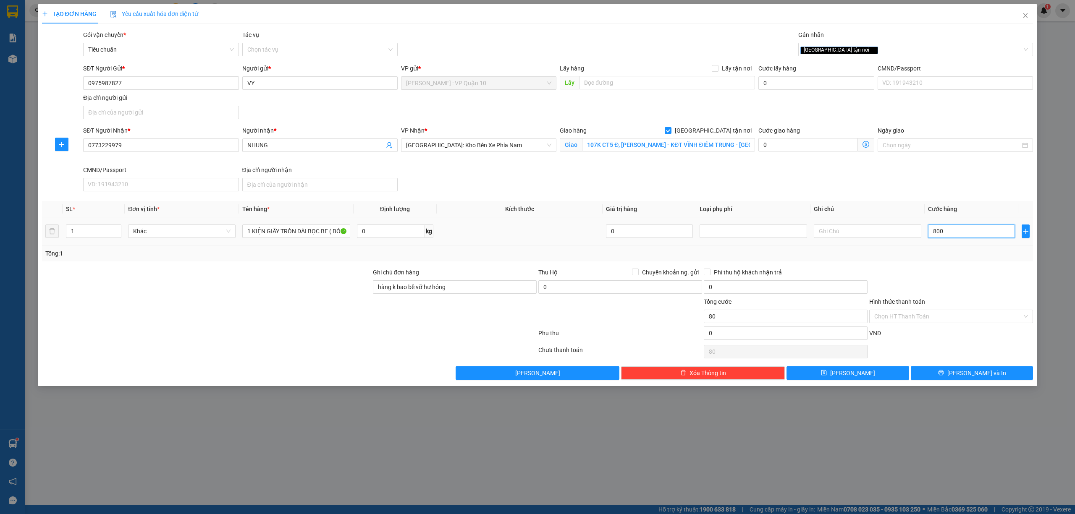
type input "800"
type input "8.000"
type input "80.000"
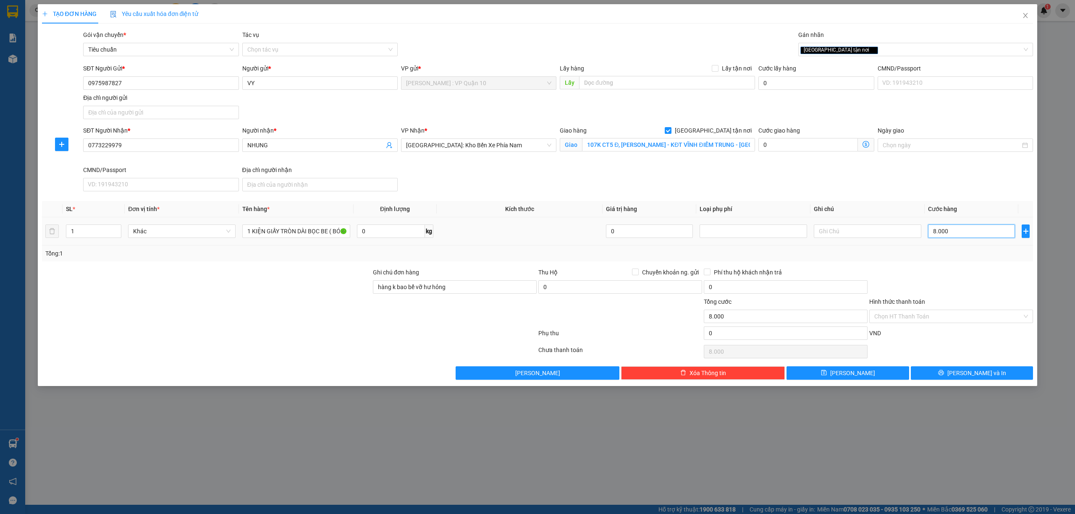
type input "80.000"
click at [978, 372] on span "Lưu và In" at bounding box center [976, 373] width 59 height 9
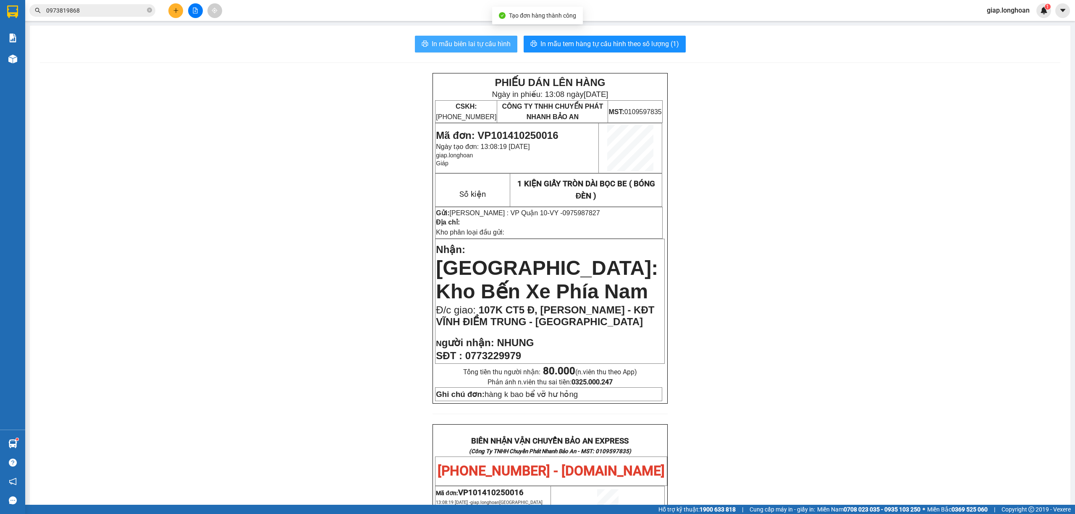
click at [459, 39] on span "In mẫu biên lai tự cấu hình" at bounding box center [471, 44] width 79 height 10
click at [605, 39] on span "In mẫu tem hàng tự cấu hình theo số lượng (1)" at bounding box center [610, 44] width 139 height 10
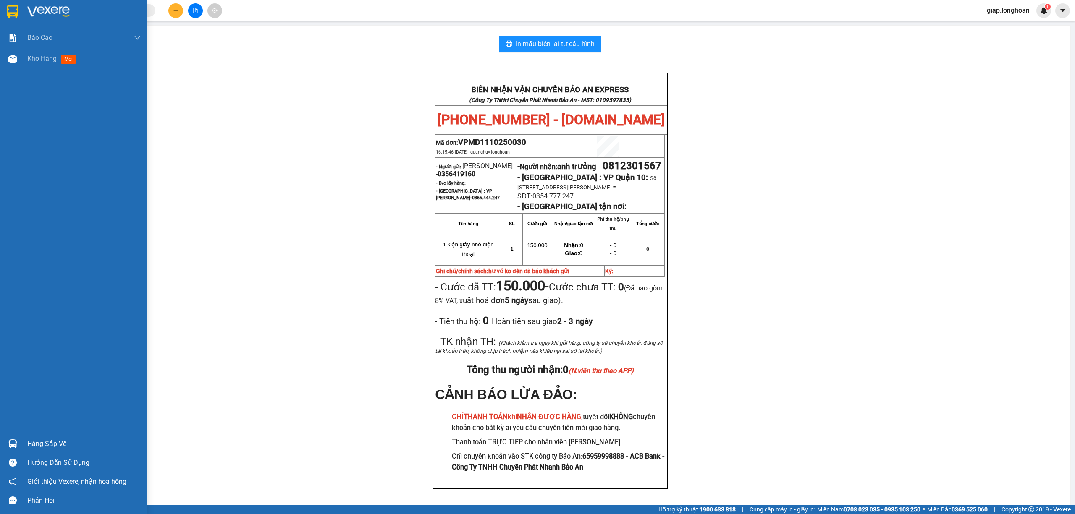
scroll to position [50, 0]
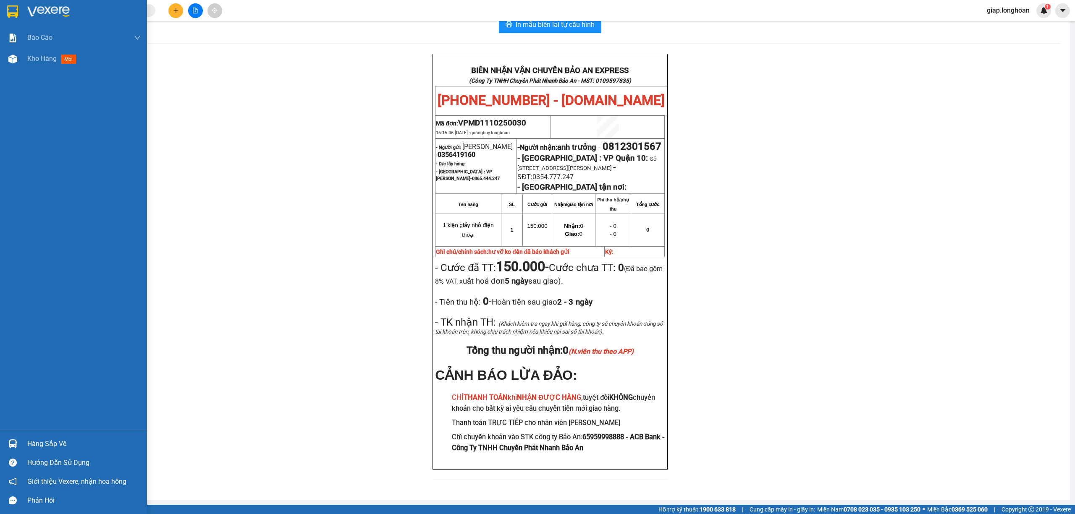
click at [42, 6] on img at bounding box center [48, 11] width 42 height 13
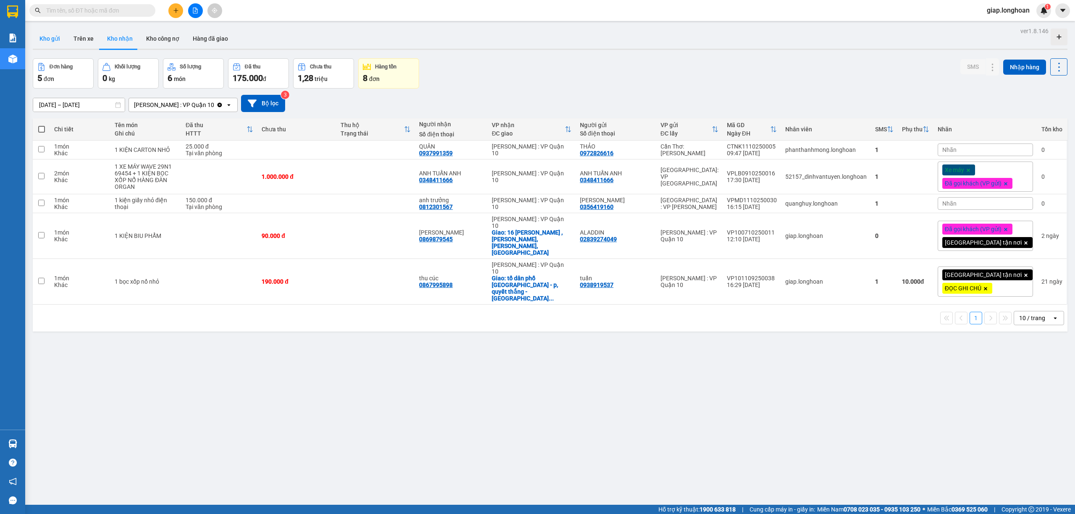
click at [52, 34] on button "Kho gửi" at bounding box center [50, 39] width 34 height 20
